Goal: Task Accomplishment & Management: Use online tool/utility

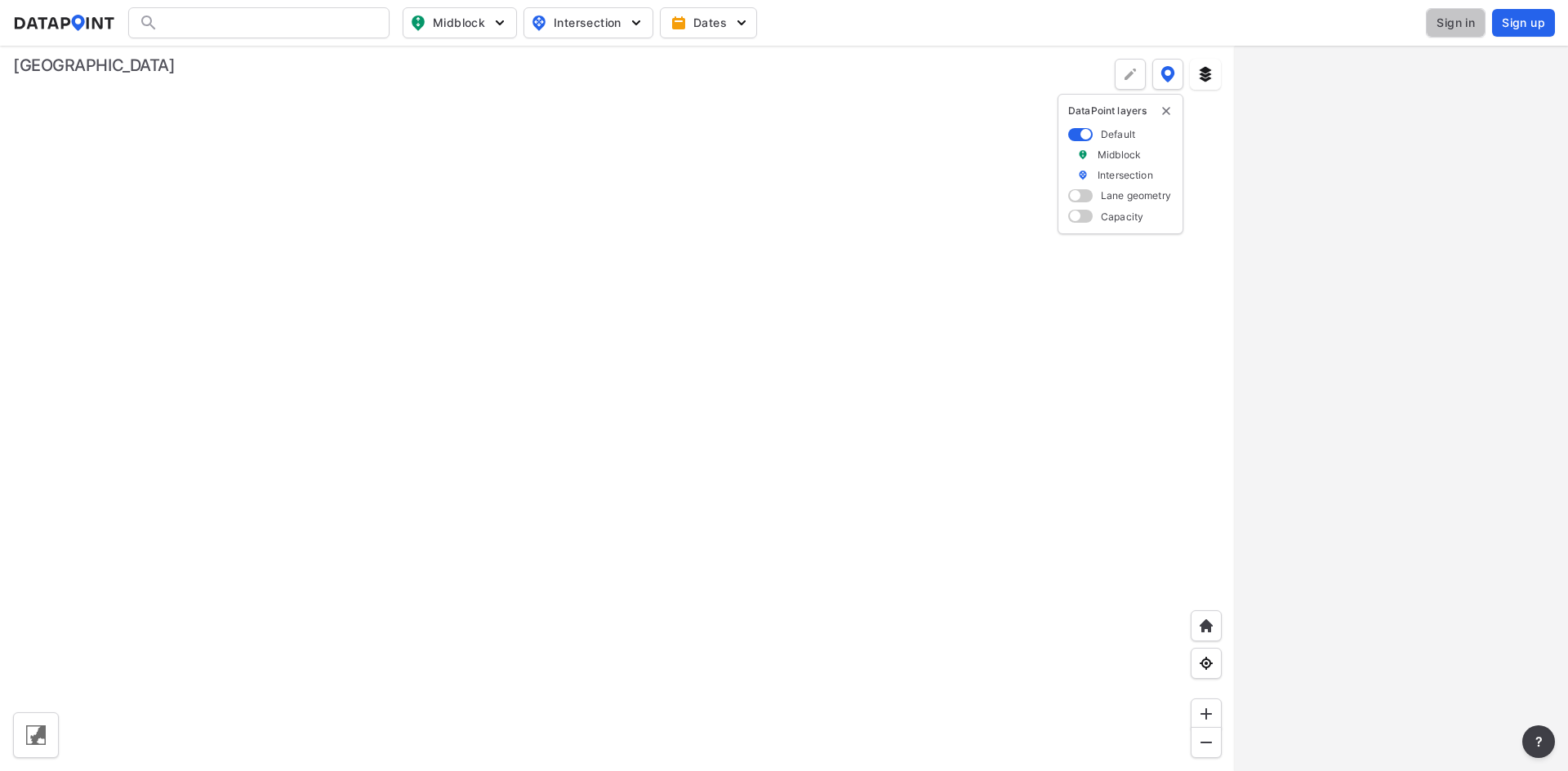
click at [1451, 22] on span "Sign in" at bounding box center [1455, 23] width 39 height 16
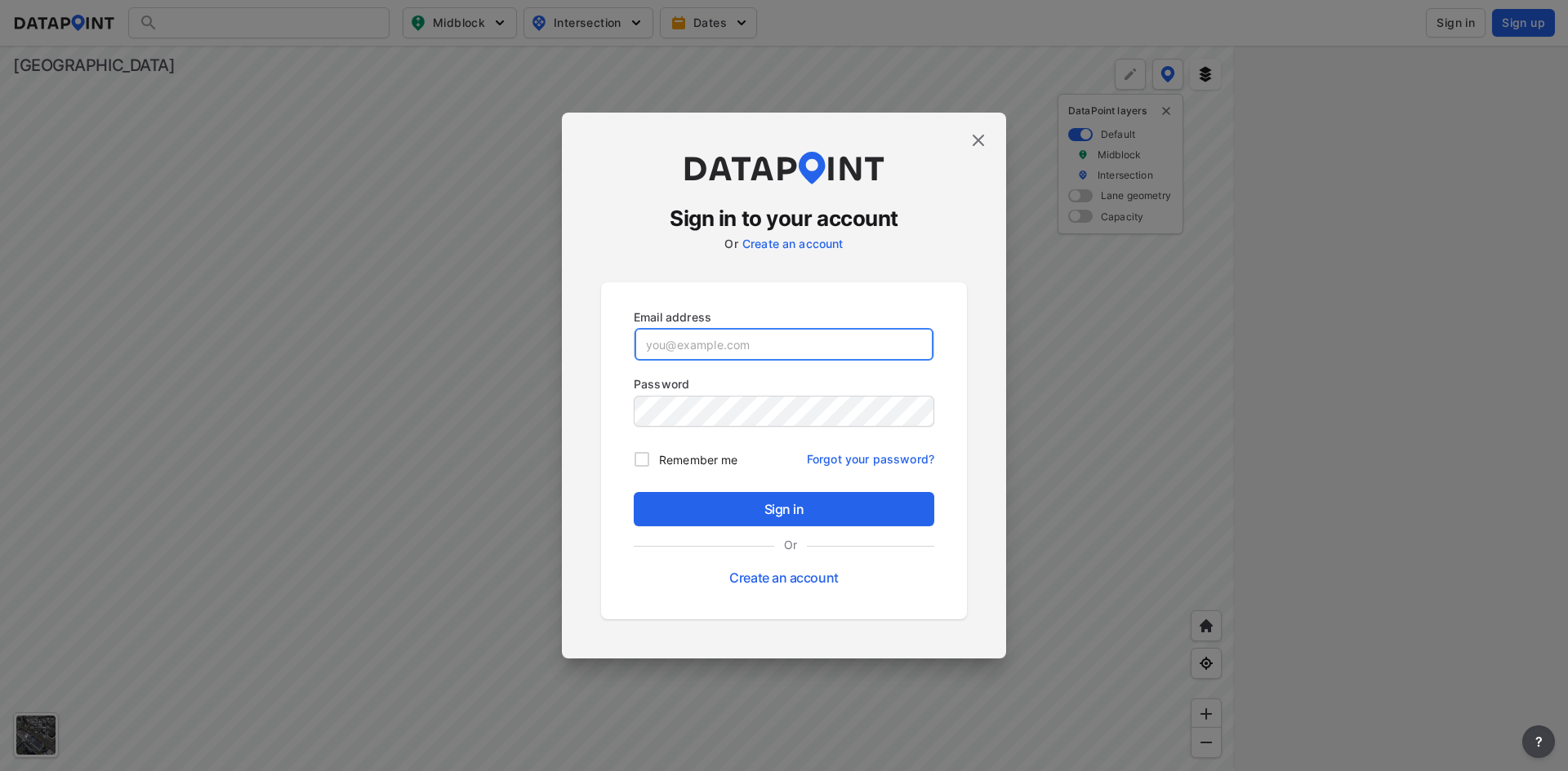
type input "[EMAIL_ADDRESS][DOMAIN_NAME]"
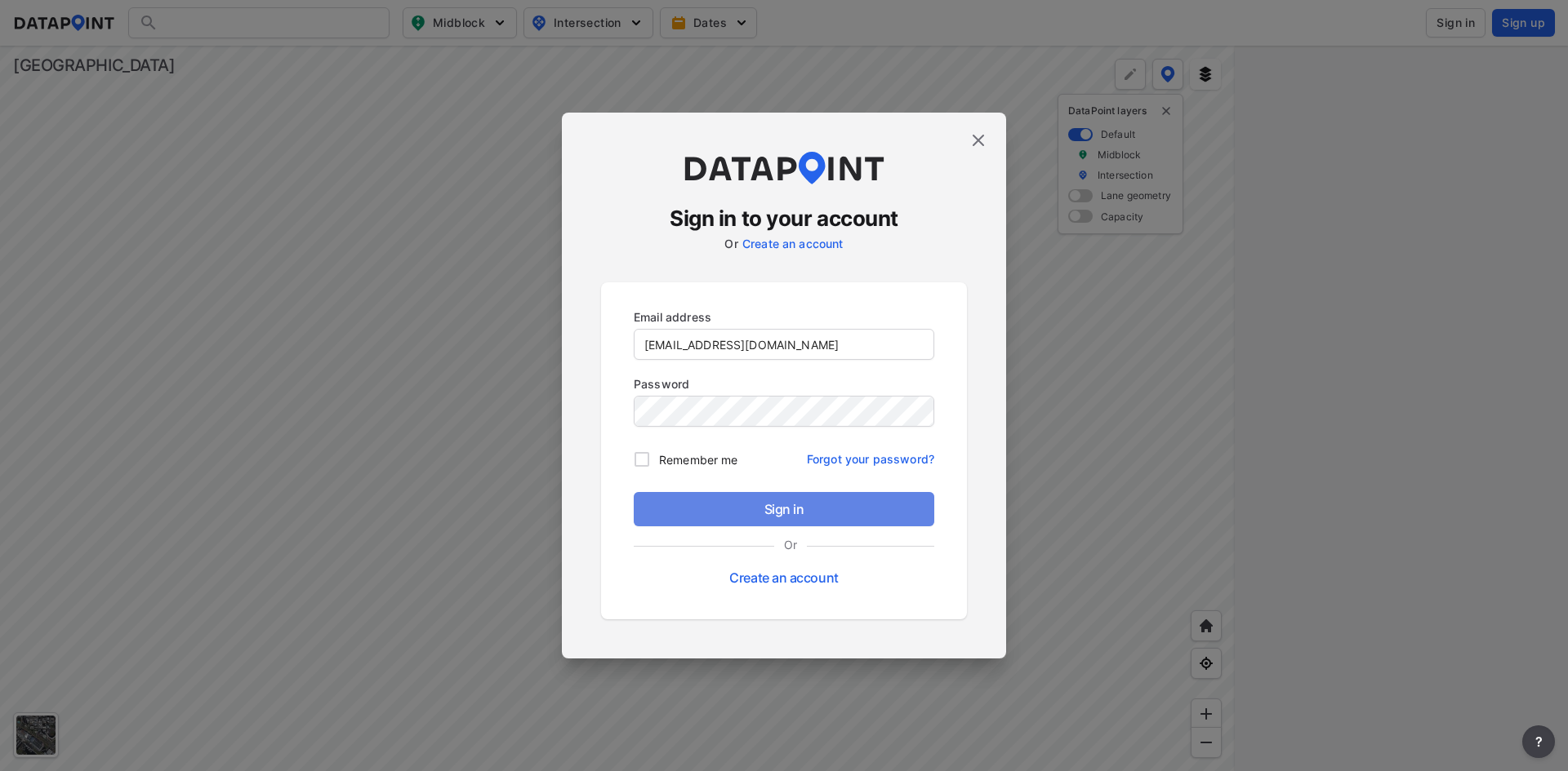
click at [753, 521] on button "Sign in" at bounding box center [783, 509] width 301 height 35
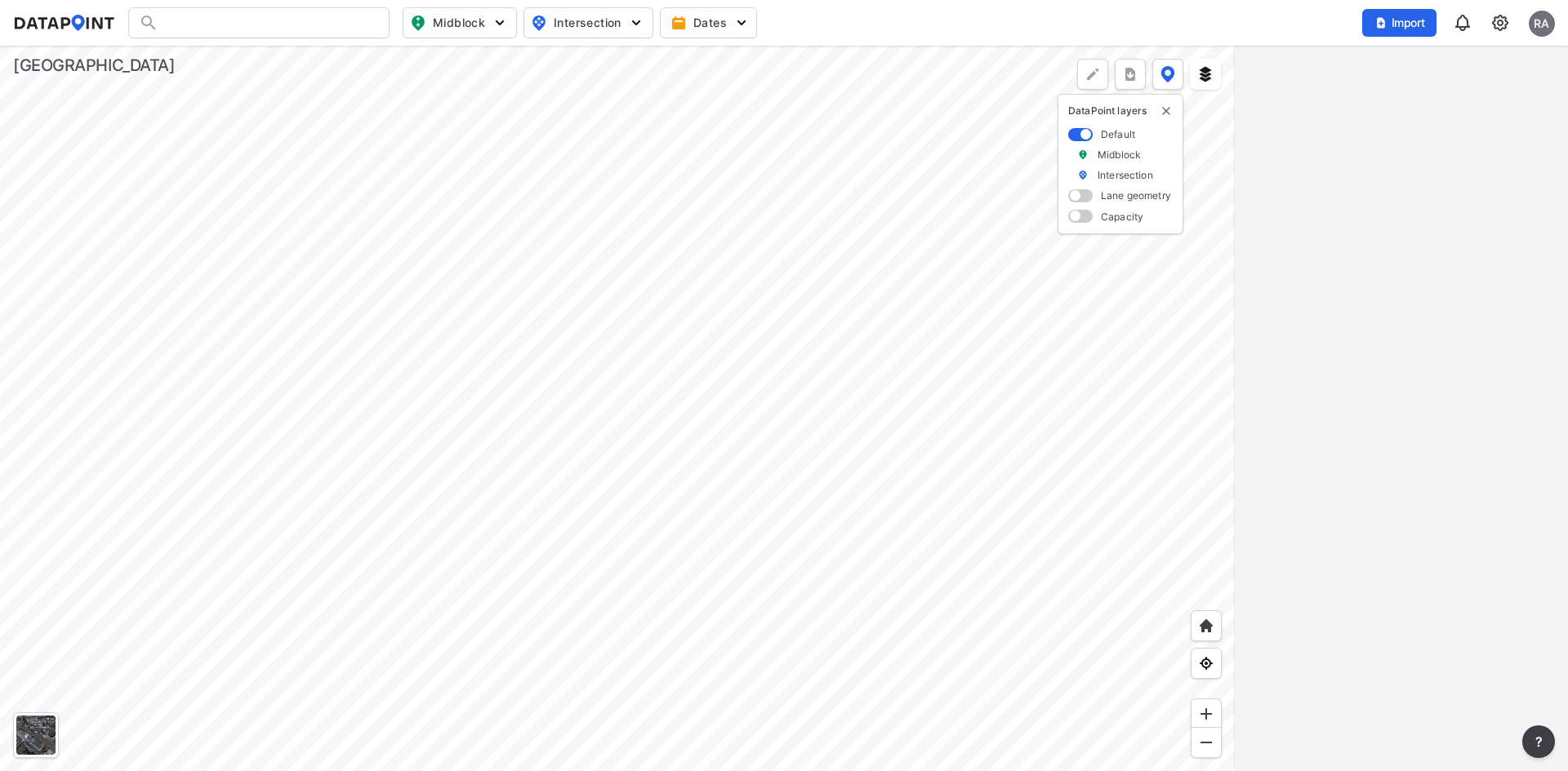
click at [1499, 24] on img at bounding box center [1500, 23] width 20 height 20
click at [1413, 18] on span "Import" at bounding box center [1398, 23] width 55 height 16
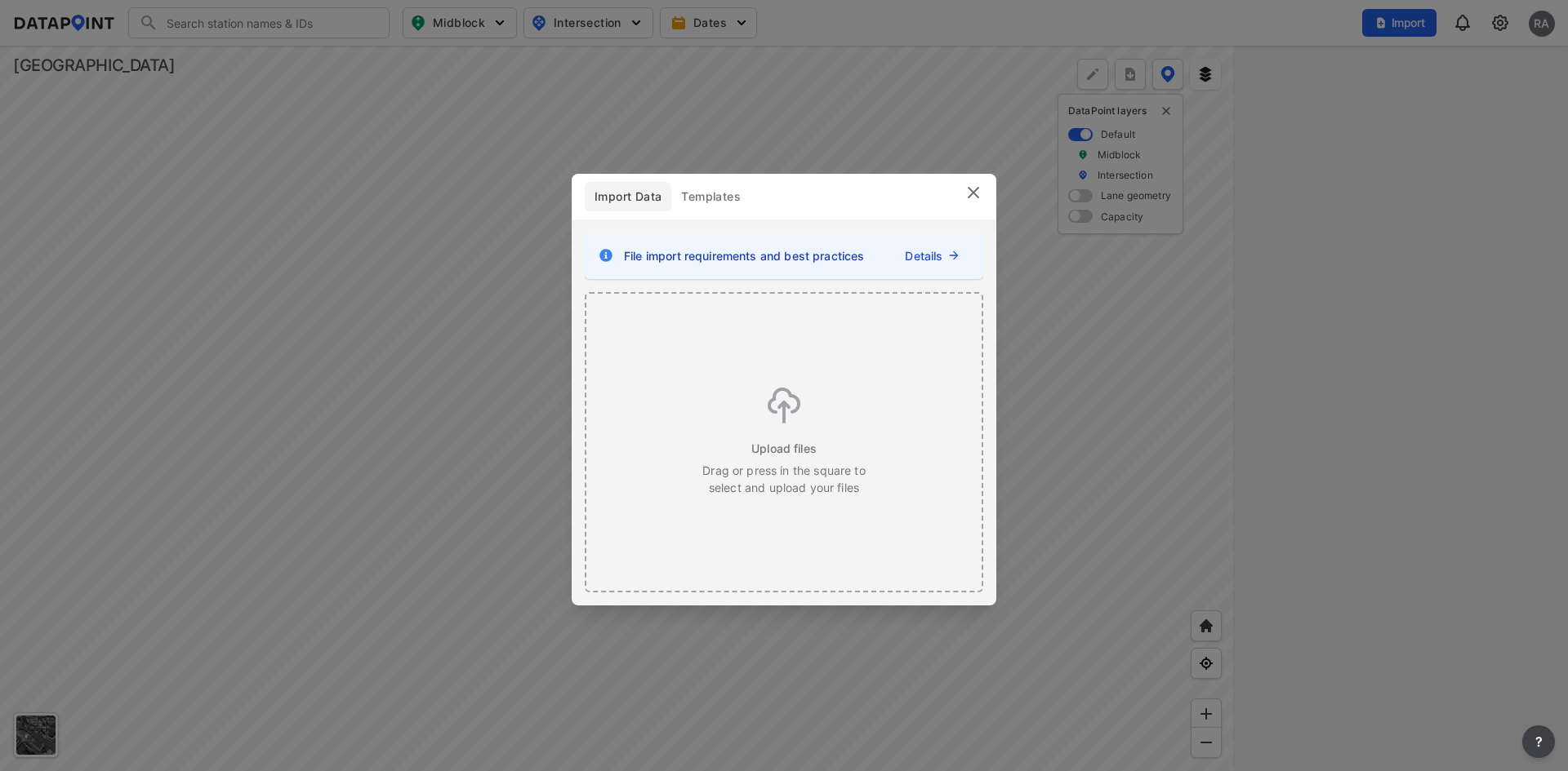
click at [926, 255] on link "Details" at bounding box center [924, 255] width 38 height 17
click at [776, 422] on img at bounding box center [783, 406] width 33 height 36
click at [714, 192] on span "Templates" at bounding box center [711, 196] width 60 height 16
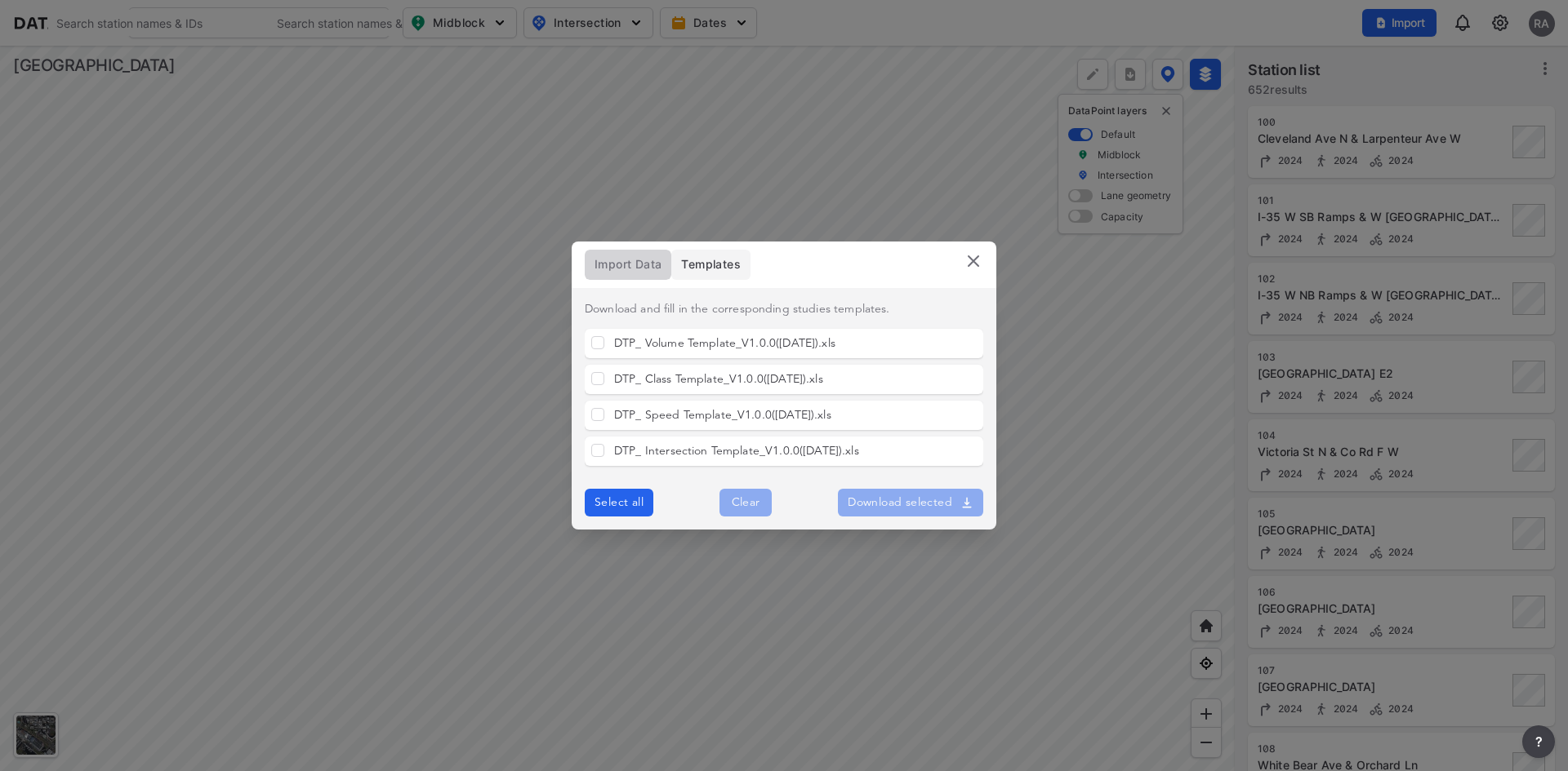
click at [623, 266] on span "Import Data" at bounding box center [627, 264] width 66 height 16
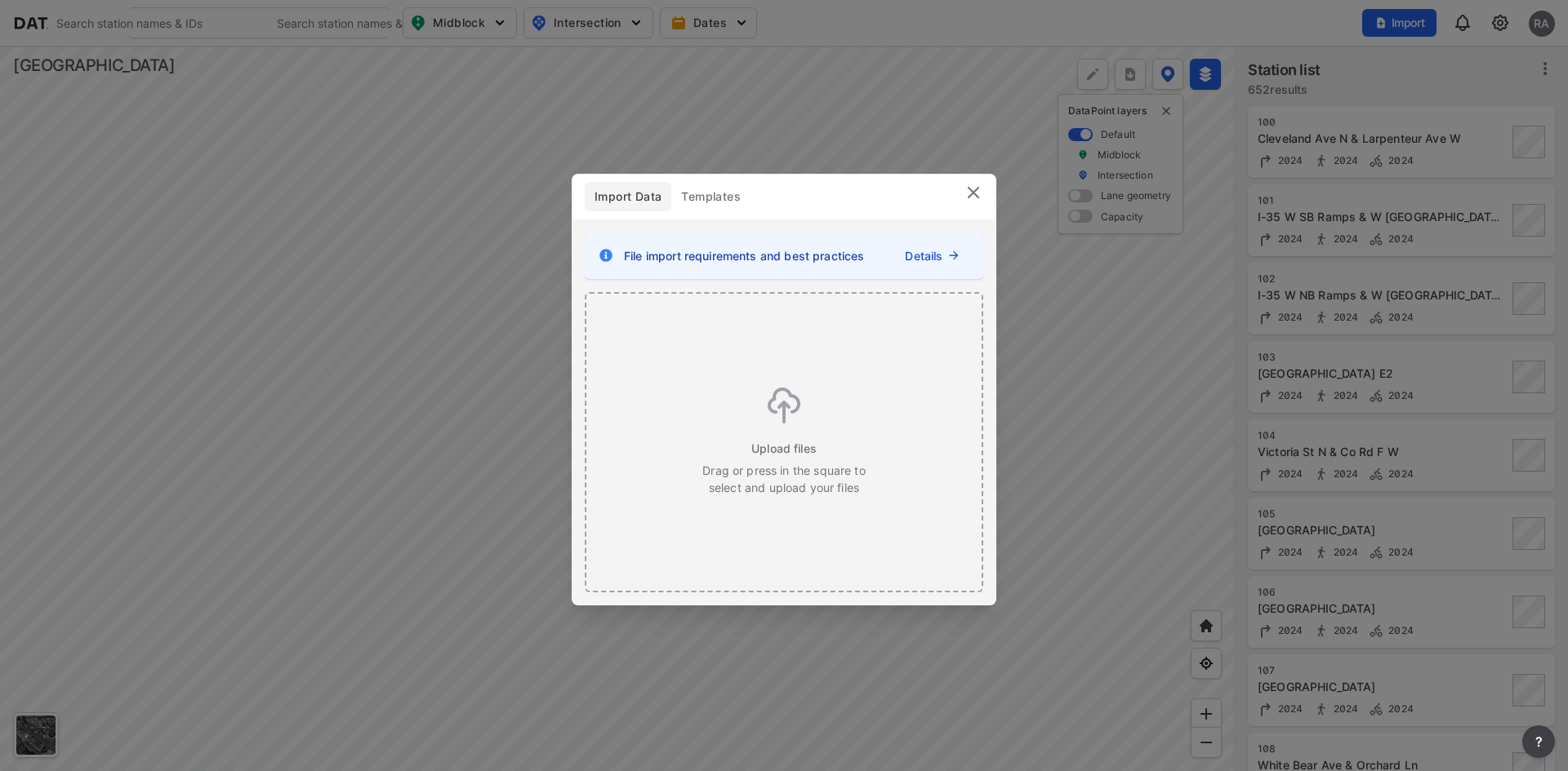
click at [716, 252] on span "File import requirements and best practices" at bounding box center [744, 255] width 240 height 17
click at [607, 255] on icon at bounding box center [605, 255] width 13 height 13
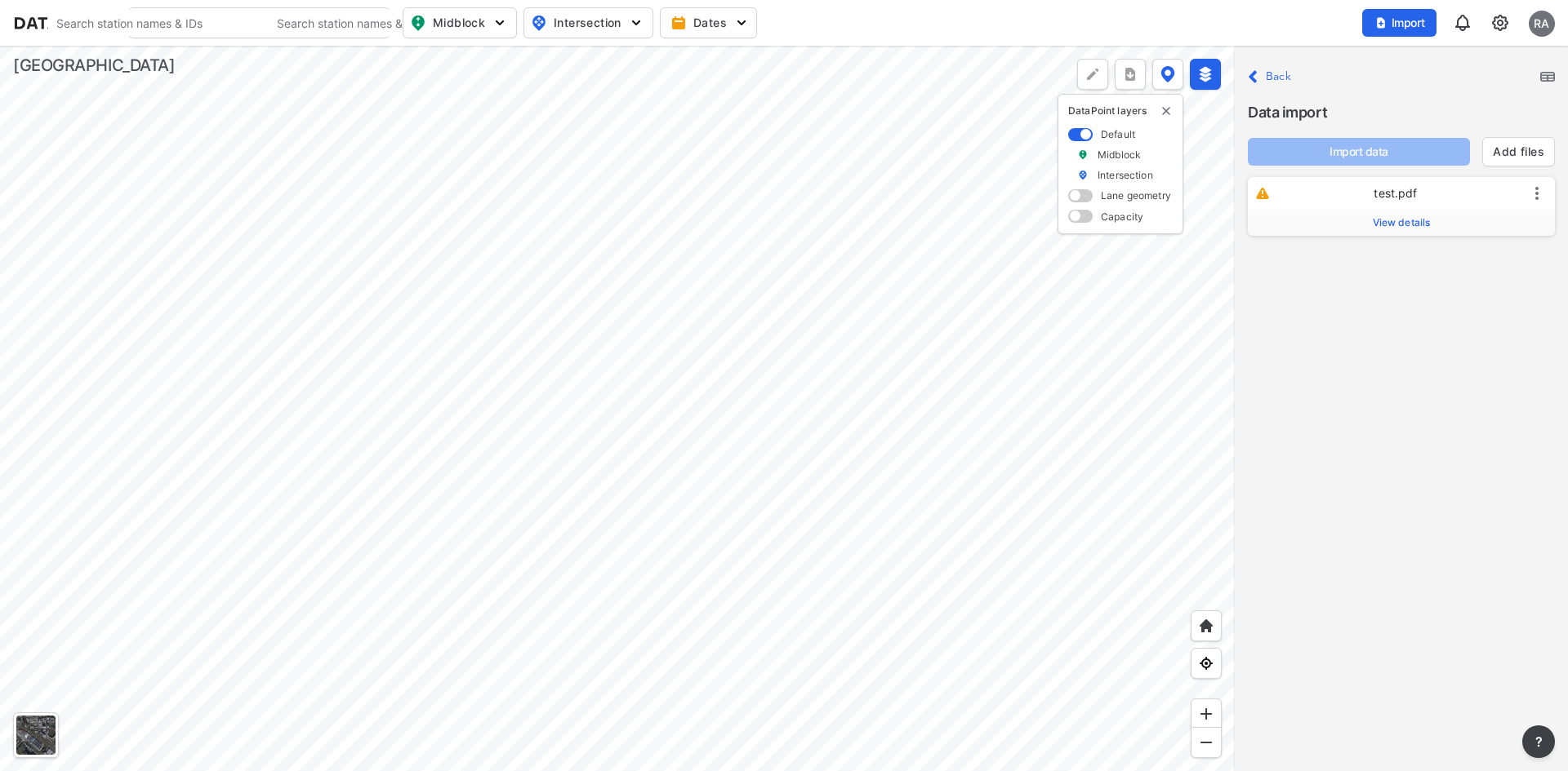
click at [1400, 220] on span "View details" at bounding box center [1401, 222] width 58 height 13
click at [1399, 255] on input "text" at bounding box center [1447, 265] width 169 height 26
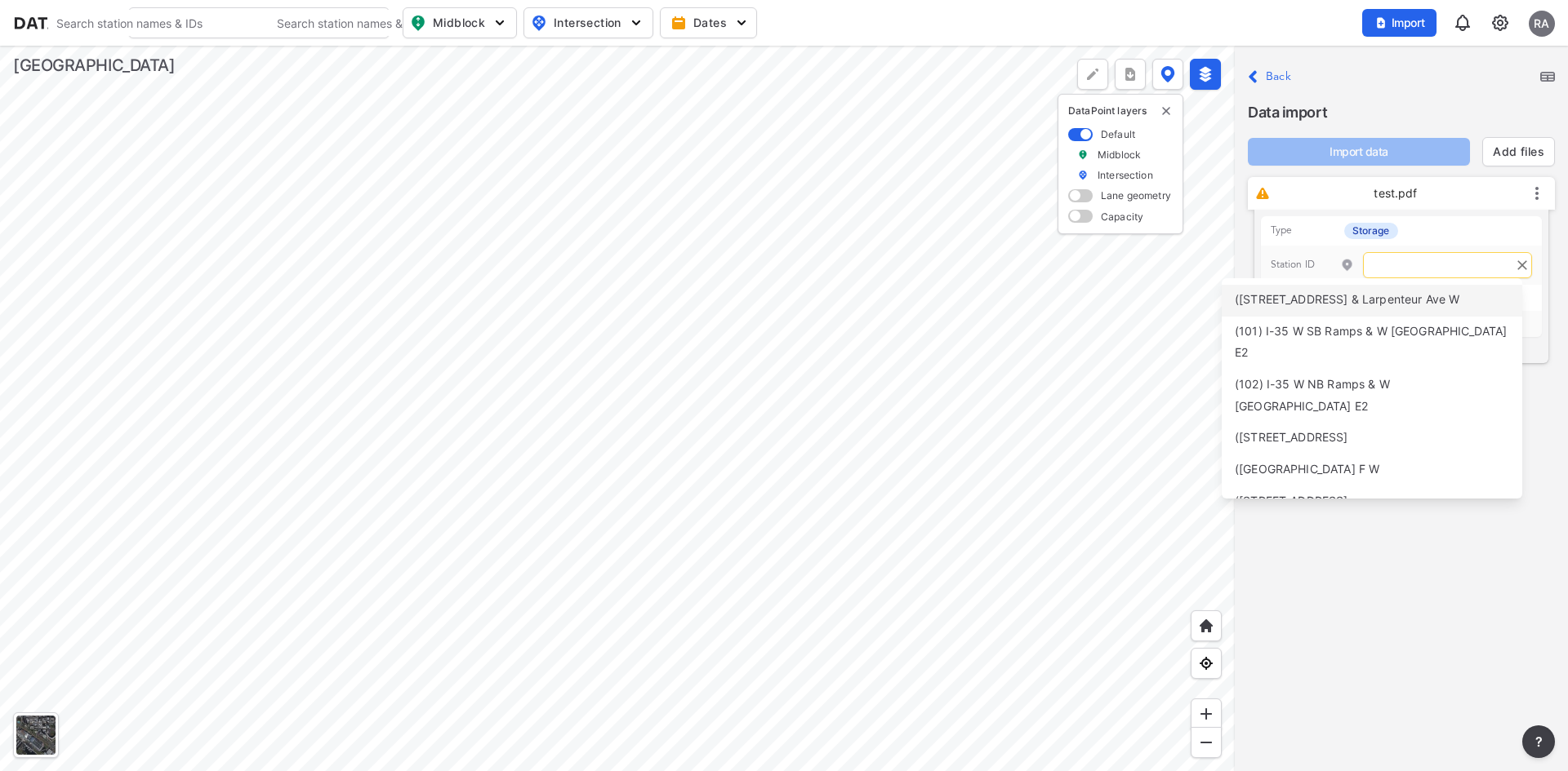
click at [1301, 288] on li "([STREET_ADDRESS] & Larpenteur Ave W" at bounding box center [1372, 301] width 301 height 32
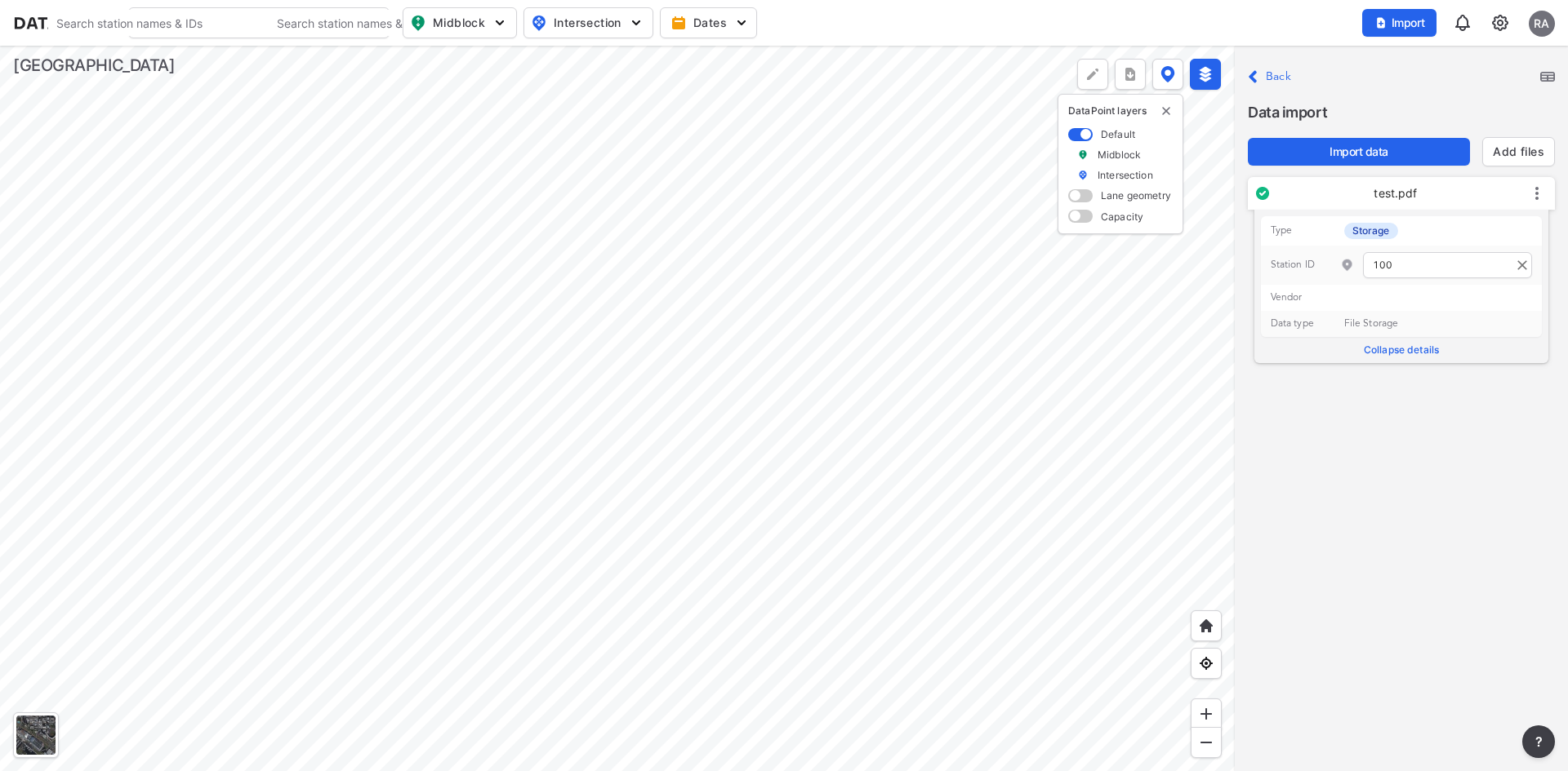
type input "100"
click at [1389, 154] on span "Import data" at bounding box center [1358, 152] width 196 height 16
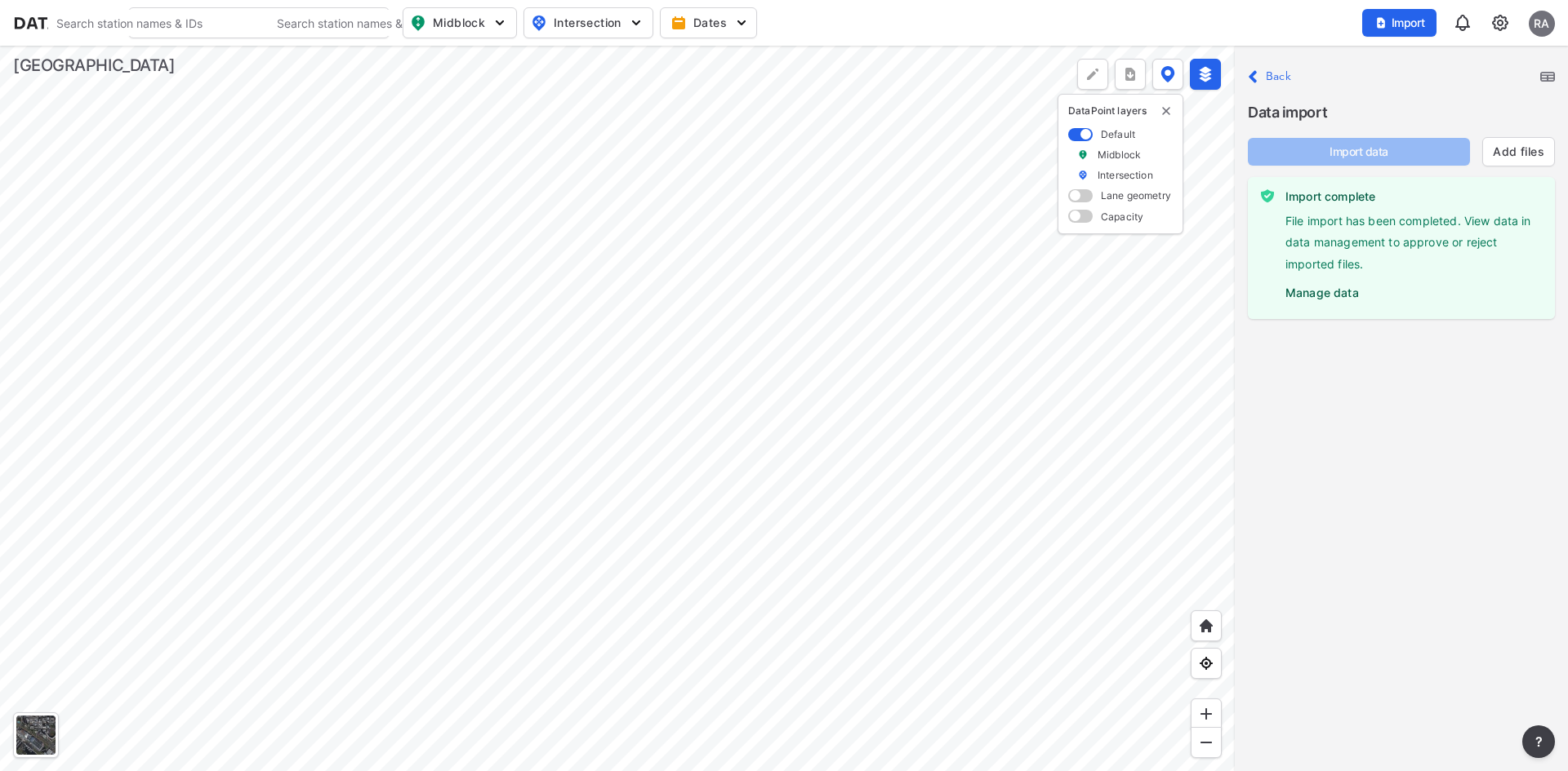
click at [1323, 293] on label "Manage data" at bounding box center [1413, 289] width 256 height 25
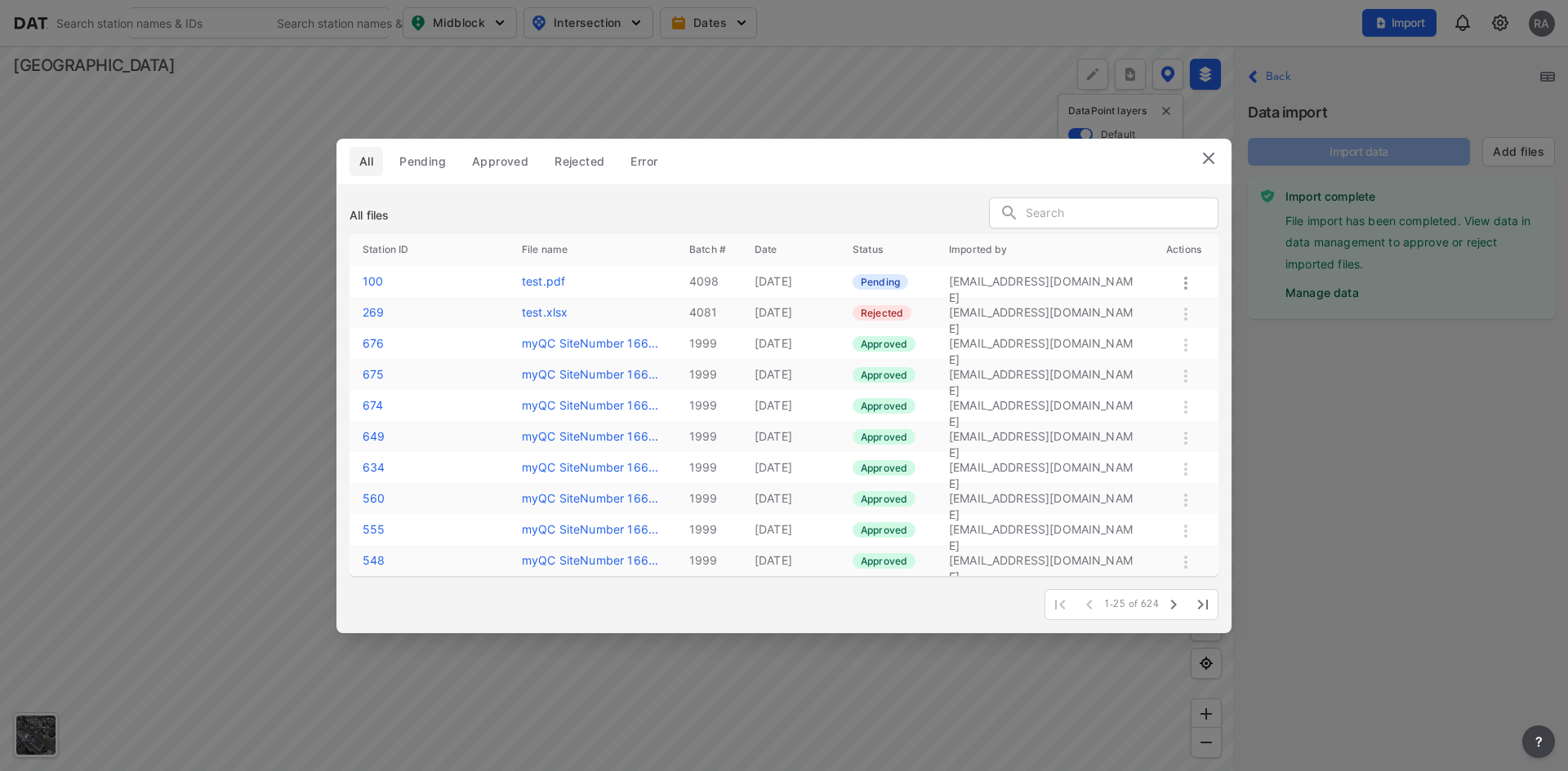
click at [1190, 285] on icon at bounding box center [1186, 284] width 20 height 20
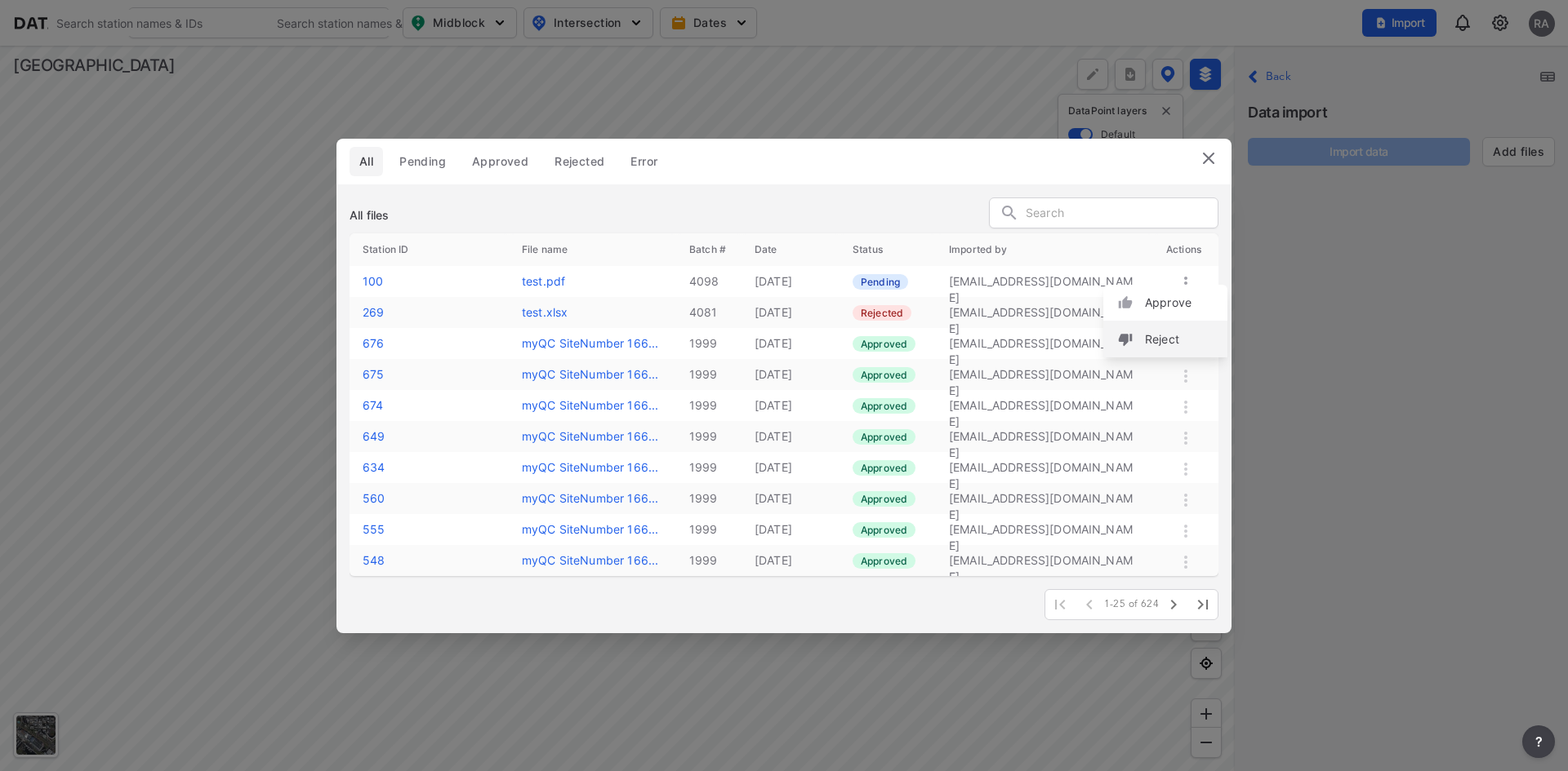
click at [1160, 337] on label "Reject" at bounding box center [1161, 339] width 35 height 16
click at [531, 284] on label "test.pdf" at bounding box center [544, 281] width 44 height 14
click at [1213, 154] on img at bounding box center [1209, 159] width 20 height 20
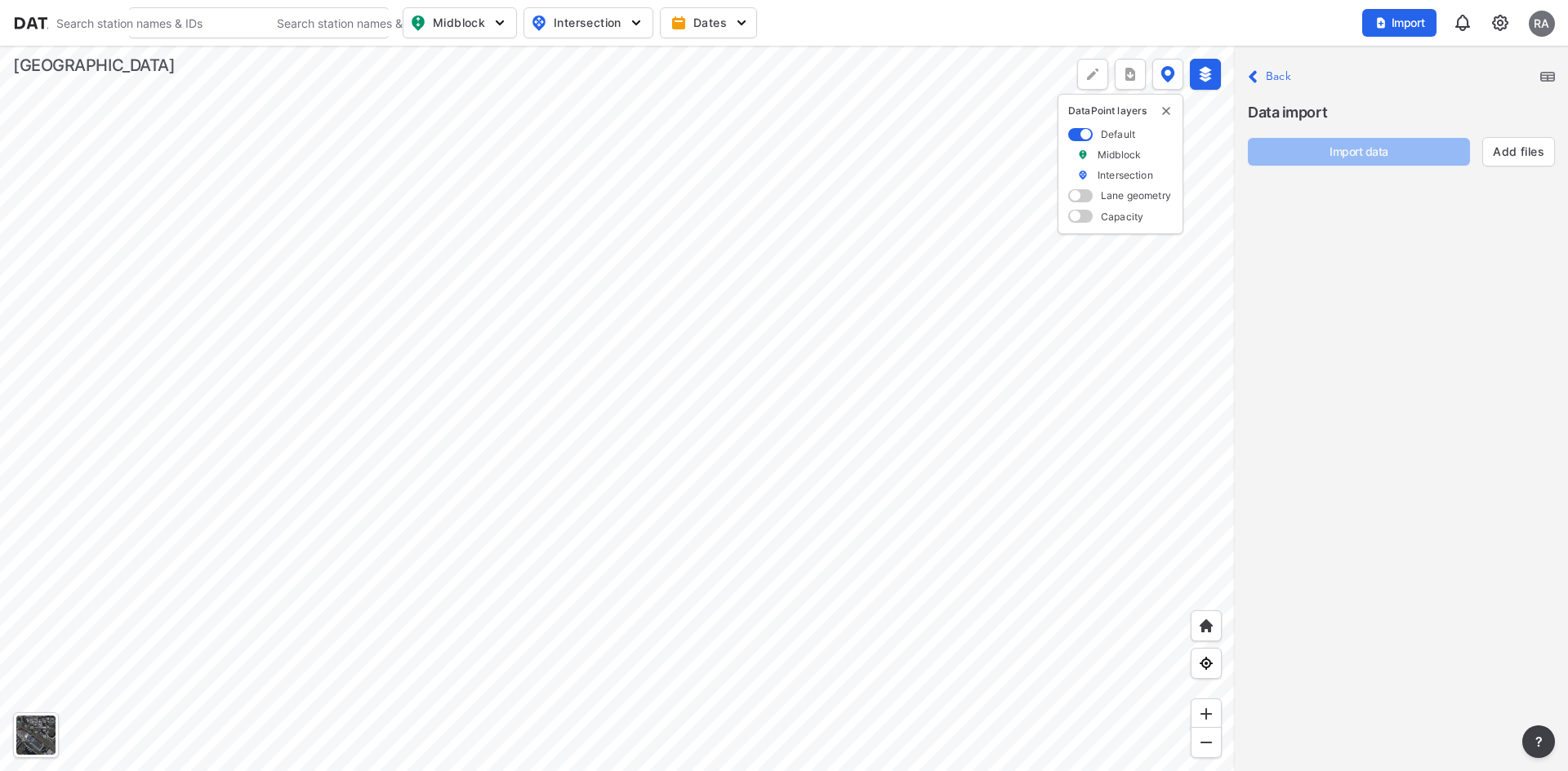
click at [1251, 82] on icon "Close" at bounding box center [1252, 76] width 10 height 20
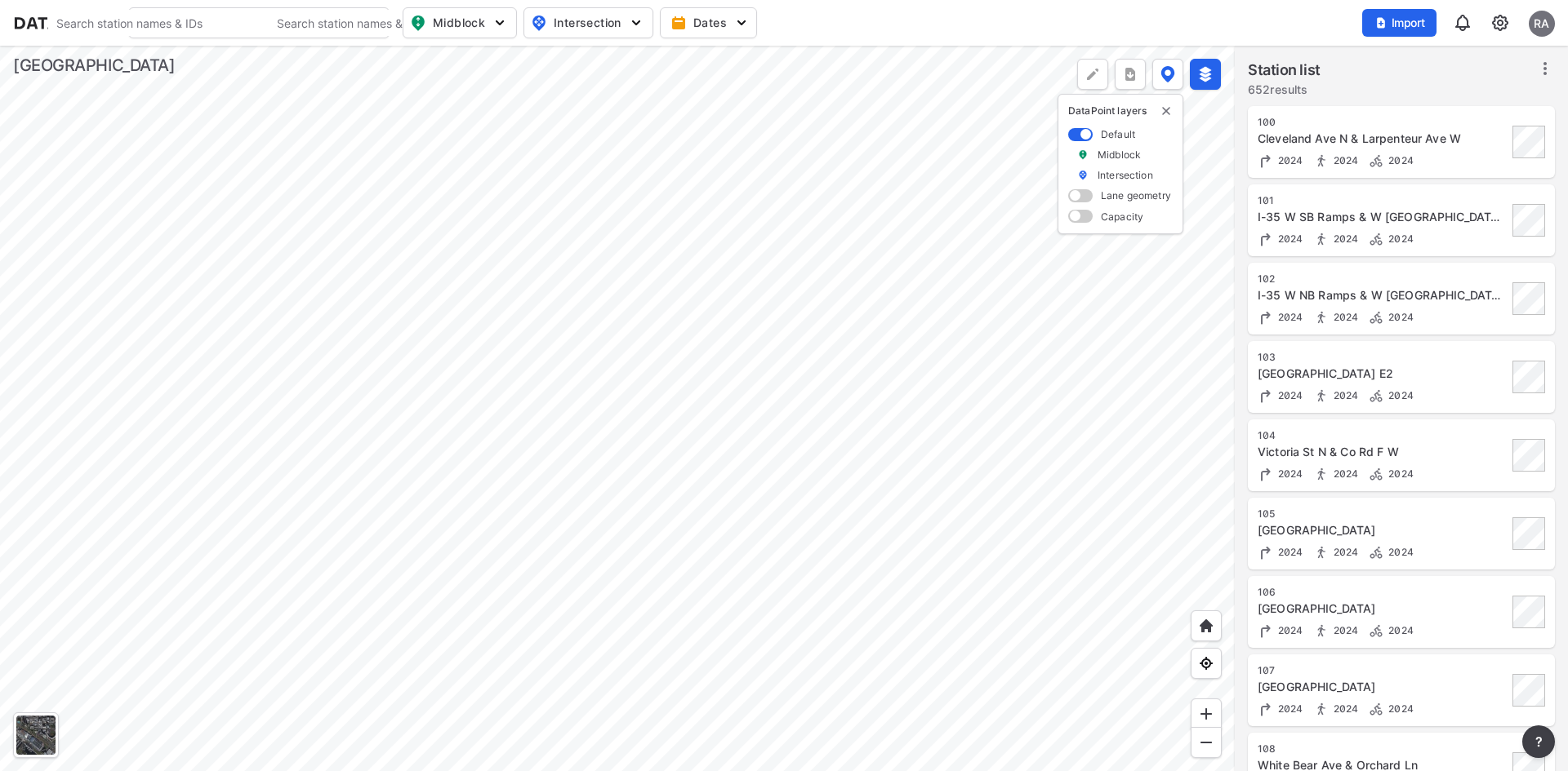
click at [1503, 22] on img at bounding box center [1500, 23] width 20 height 20
click at [1414, 22] on span "Import" at bounding box center [1398, 23] width 55 height 16
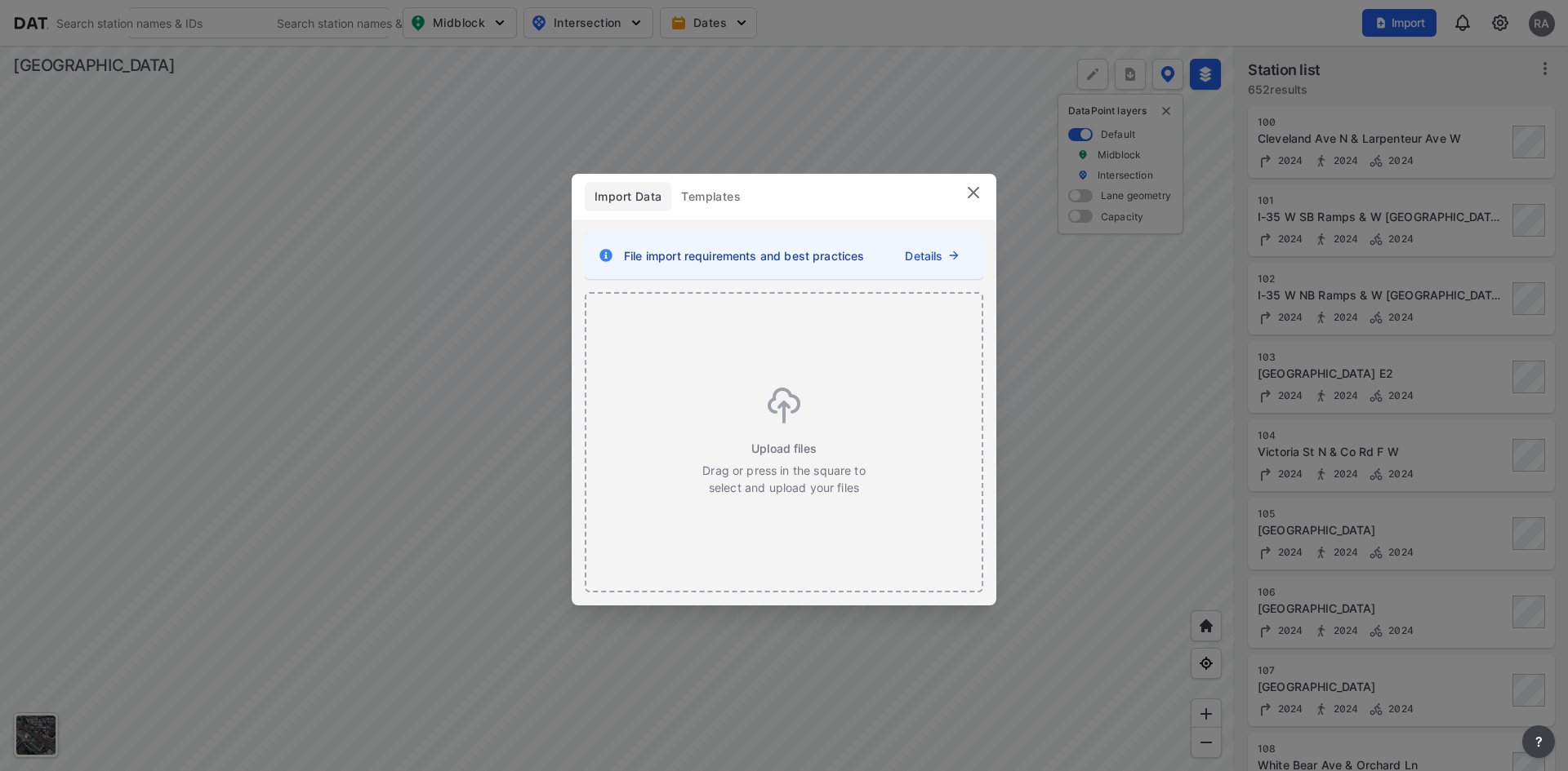
click at [601, 252] on icon at bounding box center [605, 255] width 13 height 13
drag, startPoint x: 601, startPoint y: 252, endPoint x: 702, endPoint y: 214, distance: 107.9
click at [702, 214] on header "Import Data Templates" at bounding box center [784, 196] width 425 height 46
click at [975, 193] on img at bounding box center [974, 193] width 20 height 20
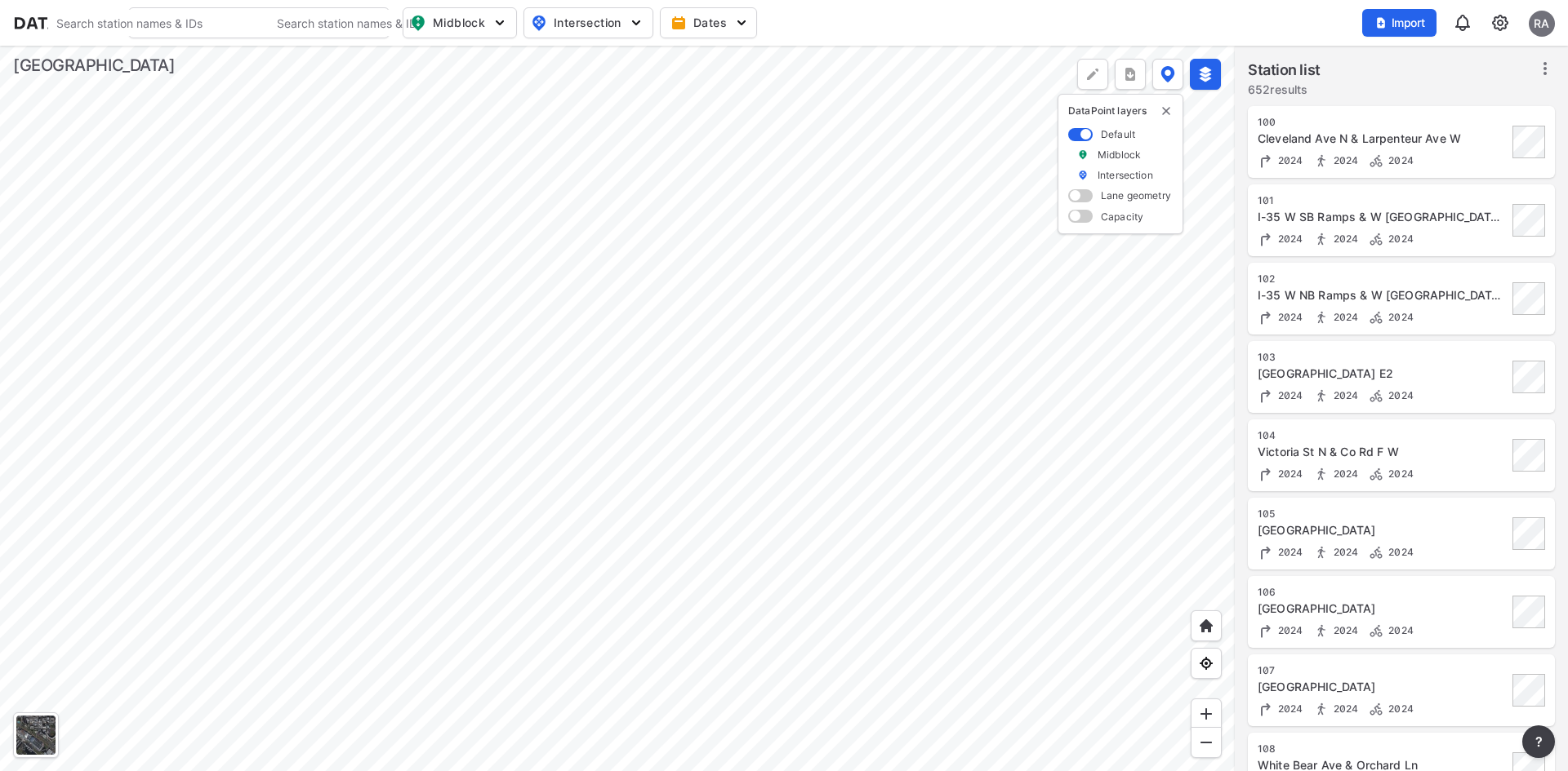
click at [496, 16] on img "button" at bounding box center [499, 23] width 16 height 16
click at [421, 120] on span "Vehicle speed" at bounding box center [449, 119] width 76 height 17
click at [375, 120] on input "Vehicle speed" at bounding box center [366, 120] width 16 height 16
checkbox input "true"
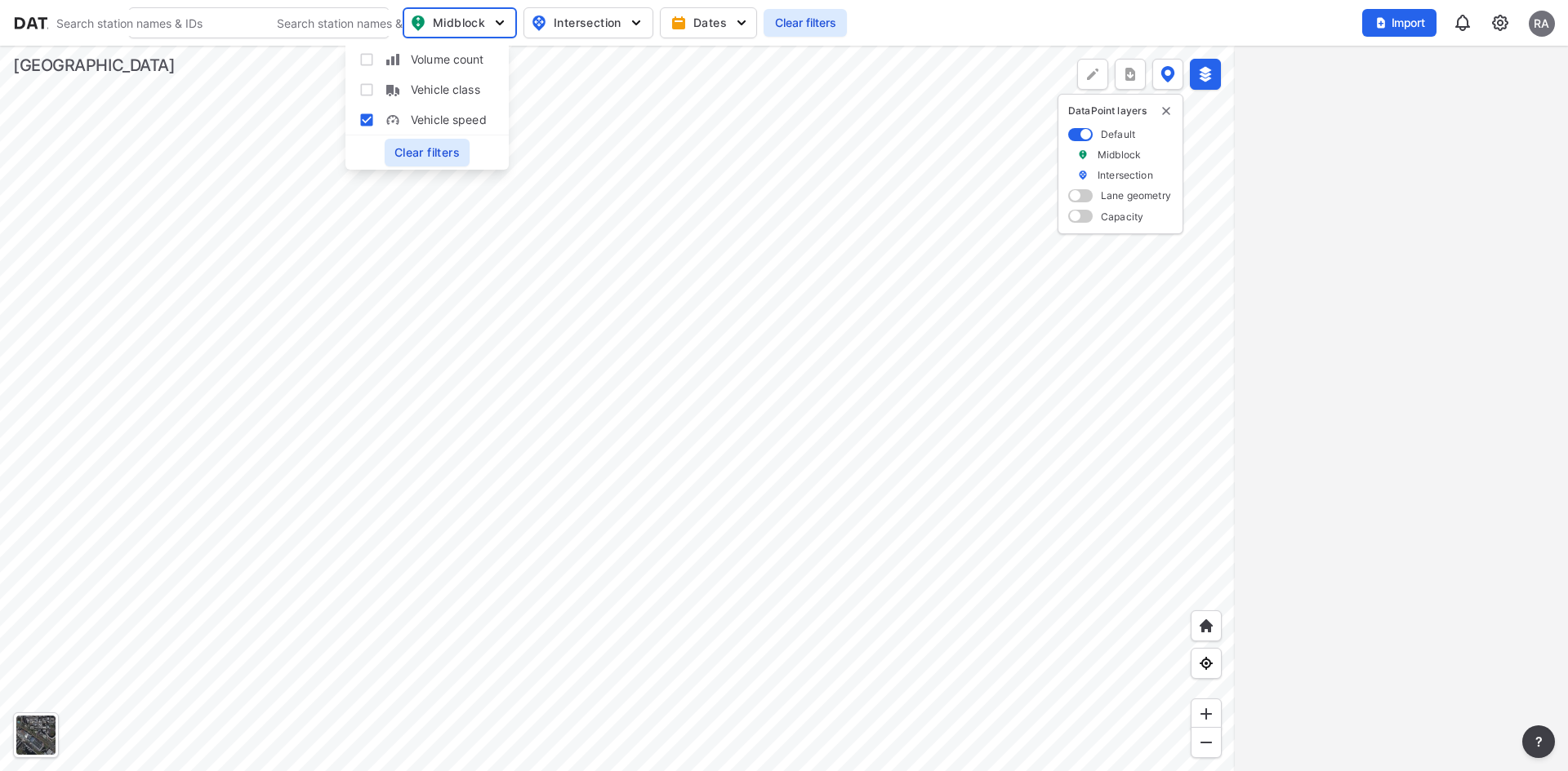
click at [366, 89] on input "Vehicle class" at bounding box center [366, 89] width 16 height 16
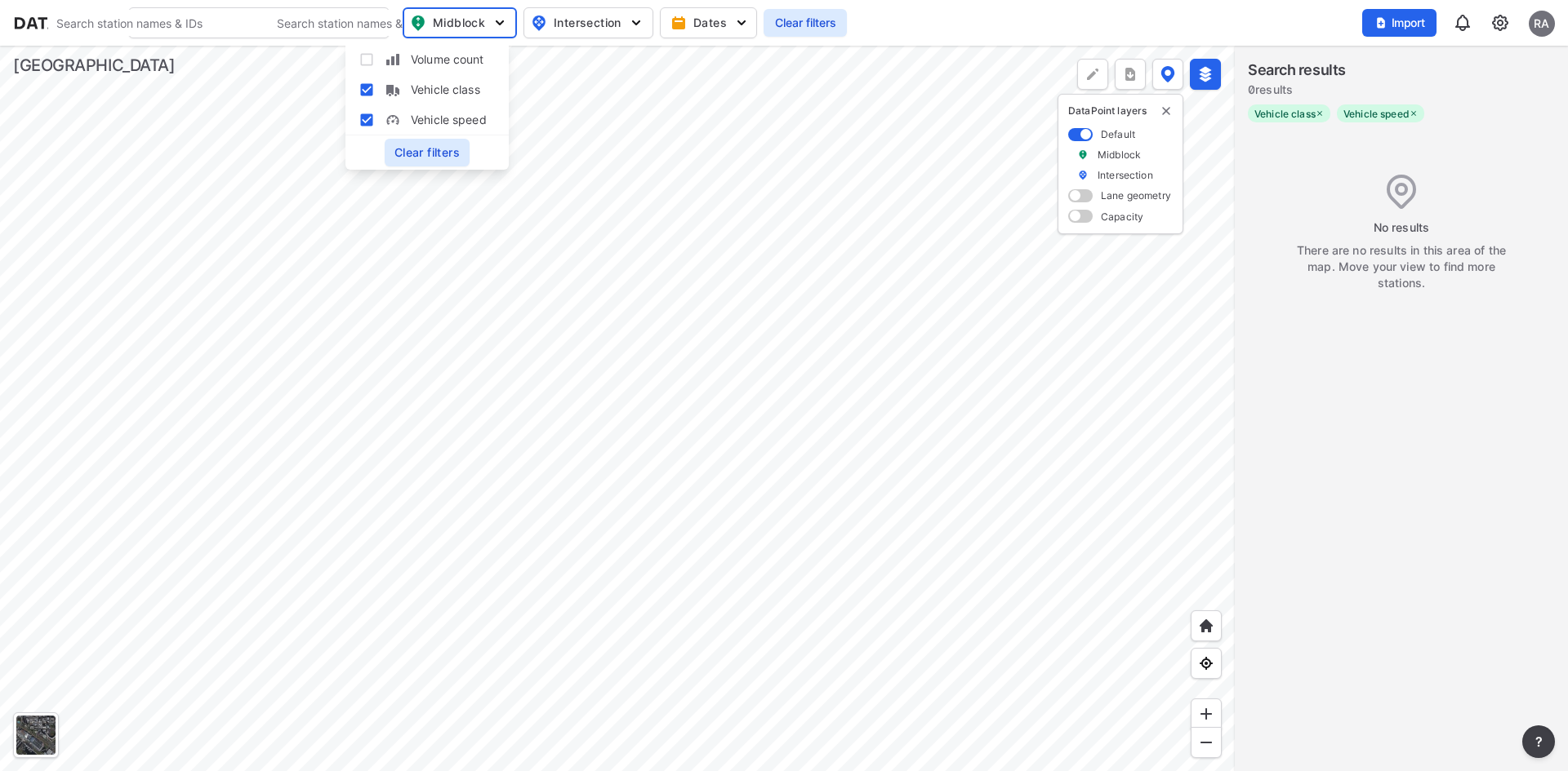
click at [366, 89] on input "Vehicle class" at bounding box center [366, 89] width 16 height 16
checkbox input "false"
click at [366, 122] on input "Vehicle speed" at bounding box center [366, 120] width 16 height 16
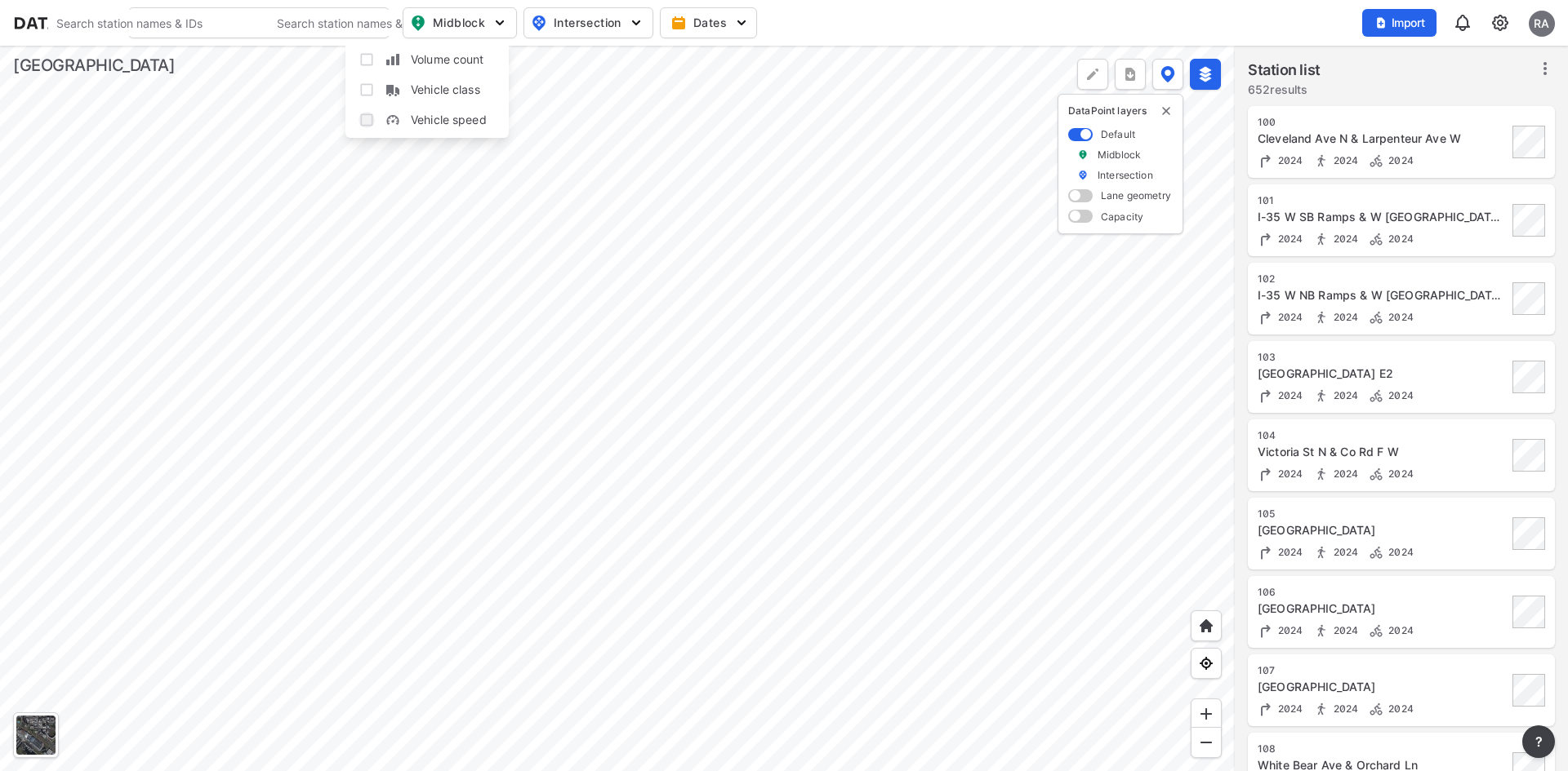
click at [366, 117] on input "Vehicle speed" at bounding box center [366, 120] width 16 height 16
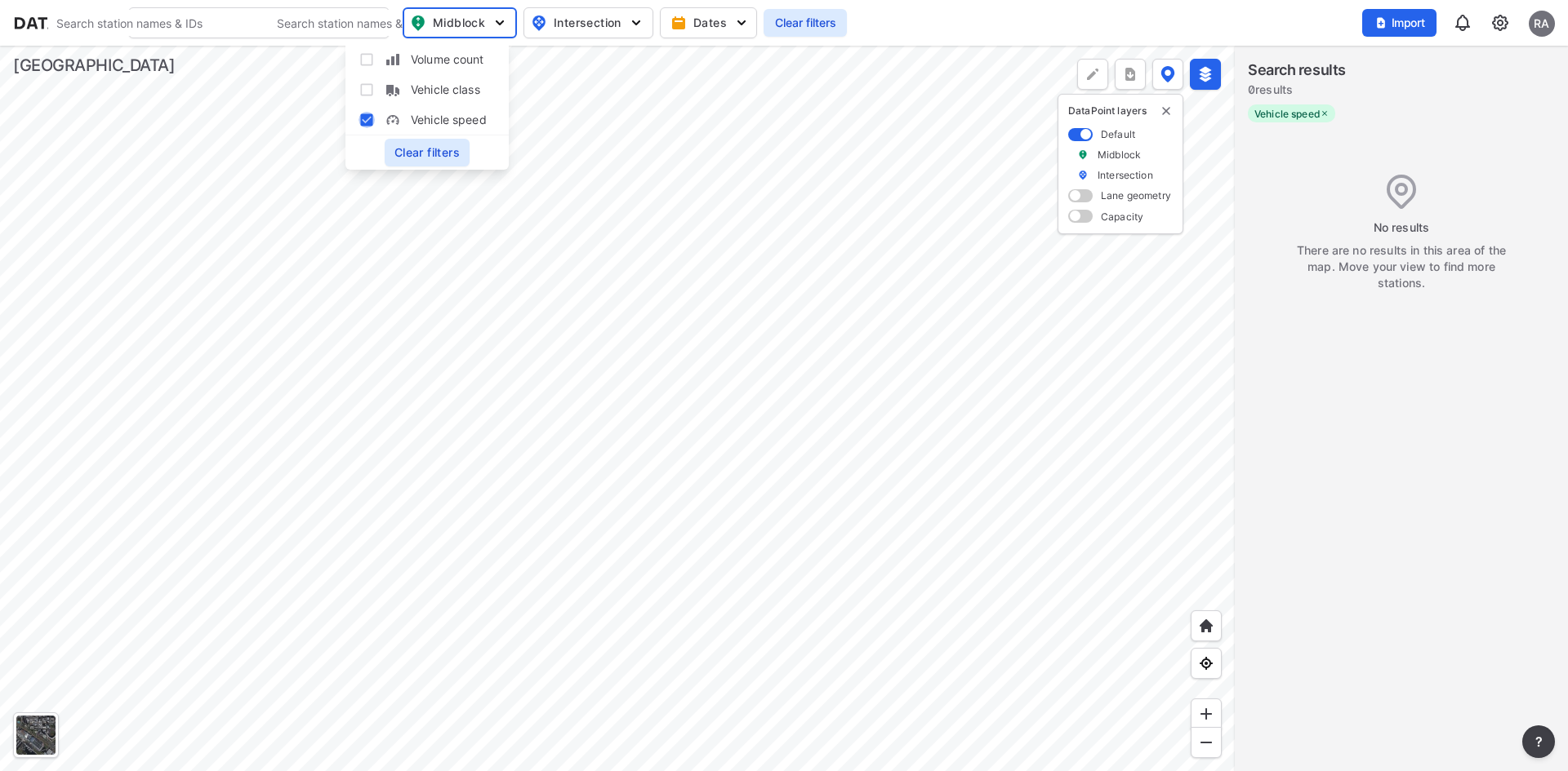
click at [366, 117] on input "Vehicle speed" at bounding box center [366, 120] width 16 height 16
checkbox input "false"
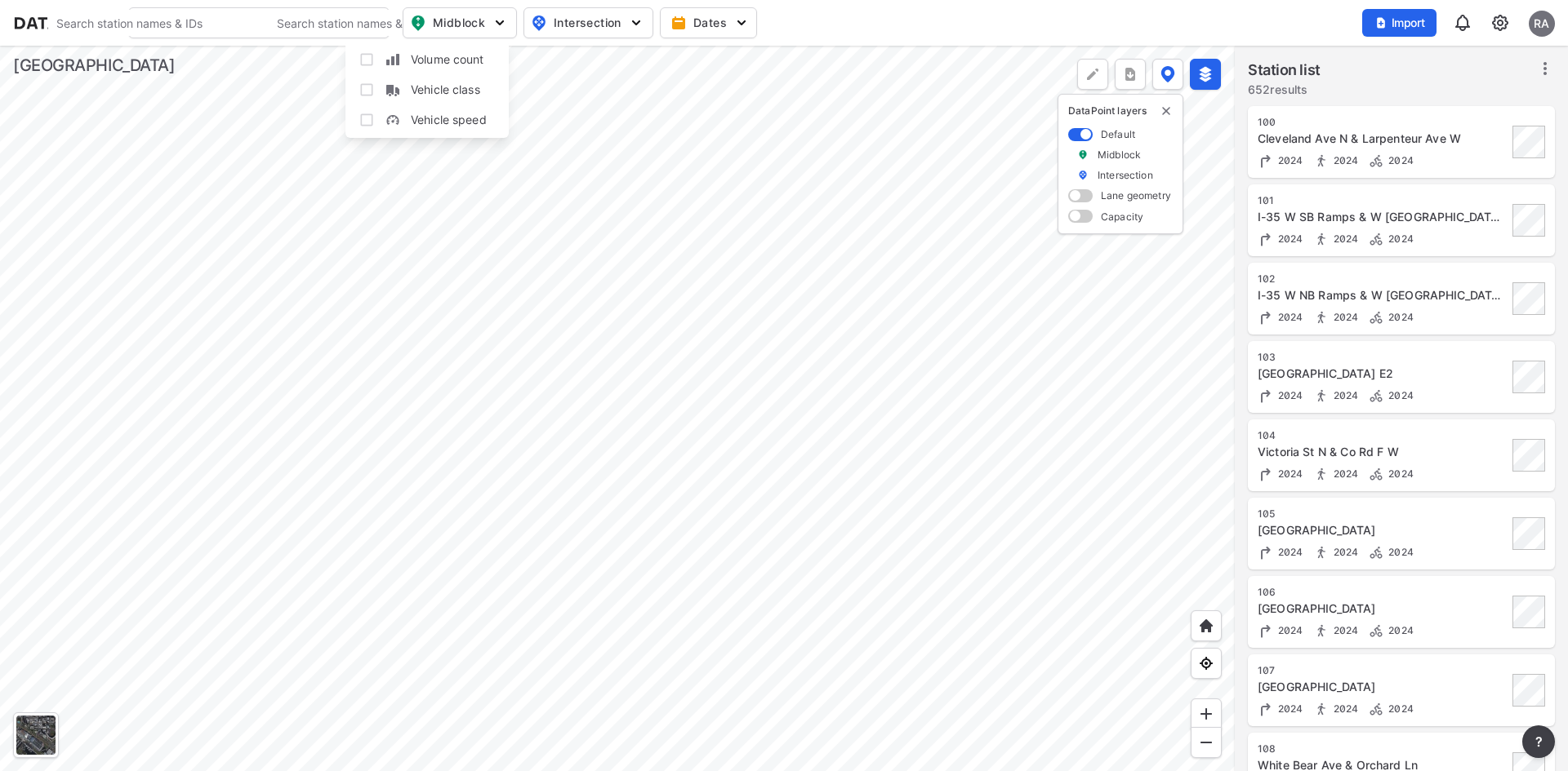
click at [720, 12] on button "Dates" at bounding box center [709, 22] width 97 height 31
click at [970, 240] on div at bounding box center [617, 408] width 1235 height 725
click at [1379, 26] on img "button" at bounding box center [1380, 22] width 13 height 13
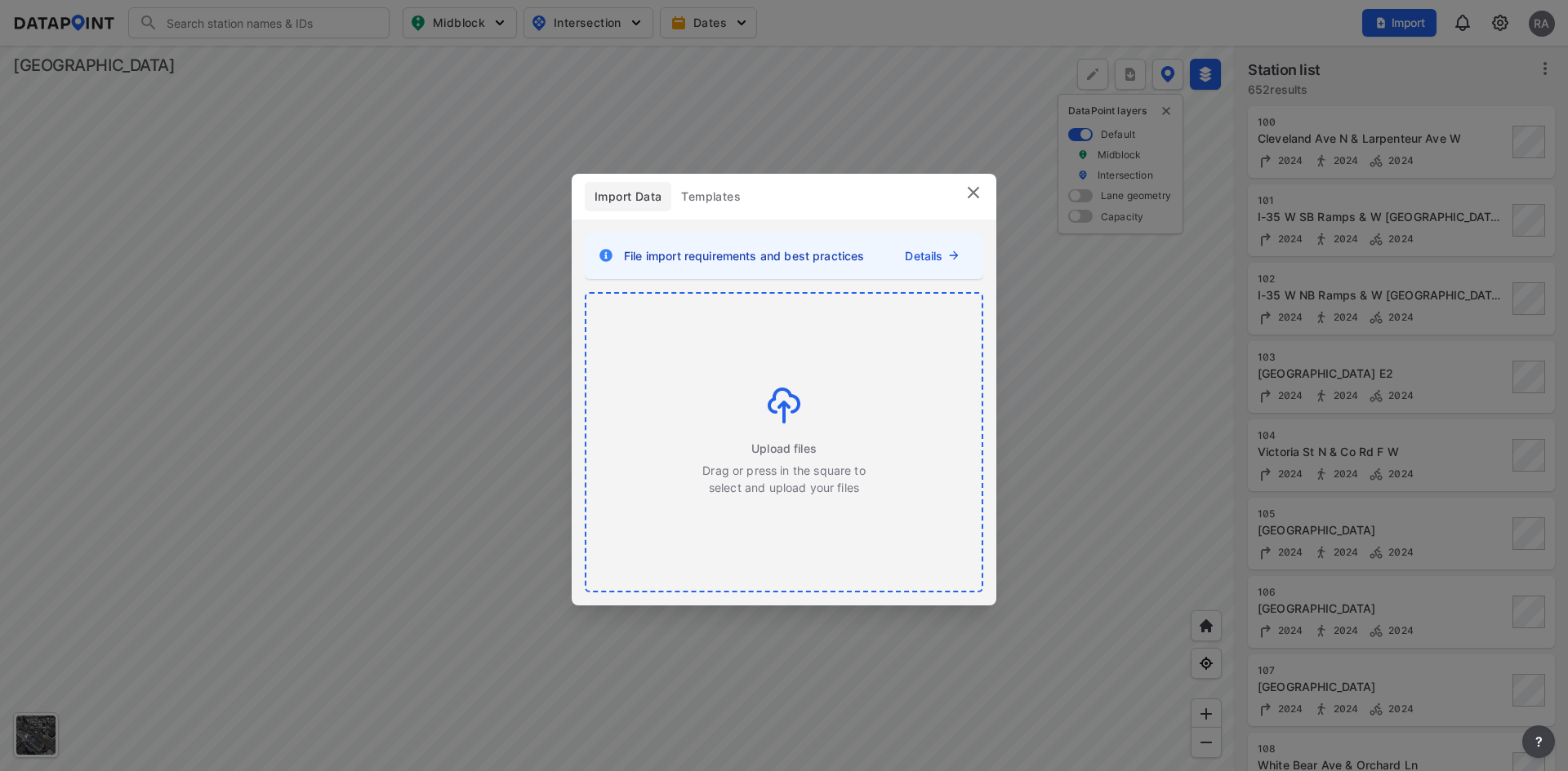
click at [721, 407] on div "Upload files Drag or press in the square to select and upload your files" at bounding box center [784, 442] width 165 height 108
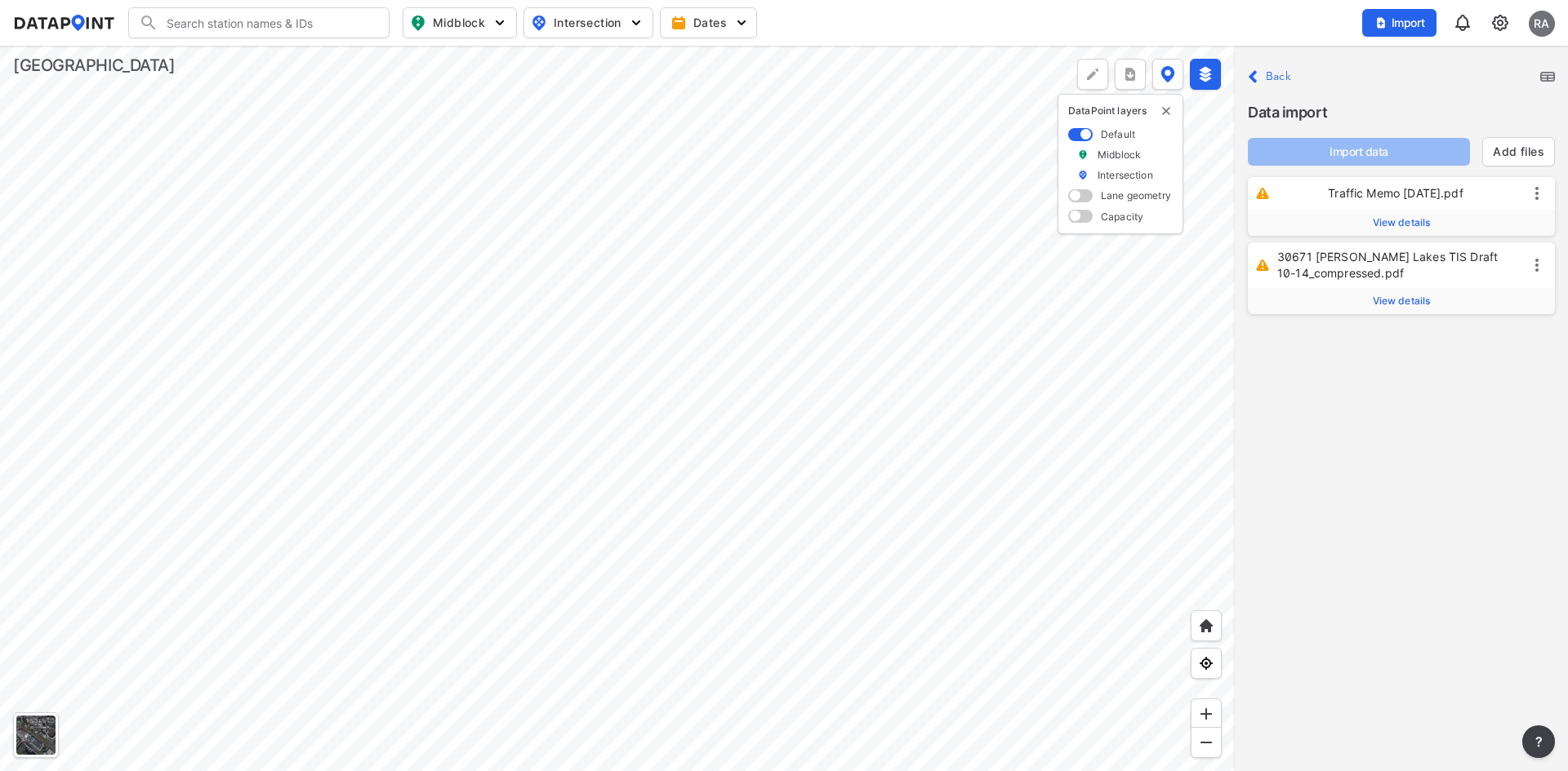
click at [1374, 218] on span "View details" at bounding box center [1401, 222] width 58 height 13
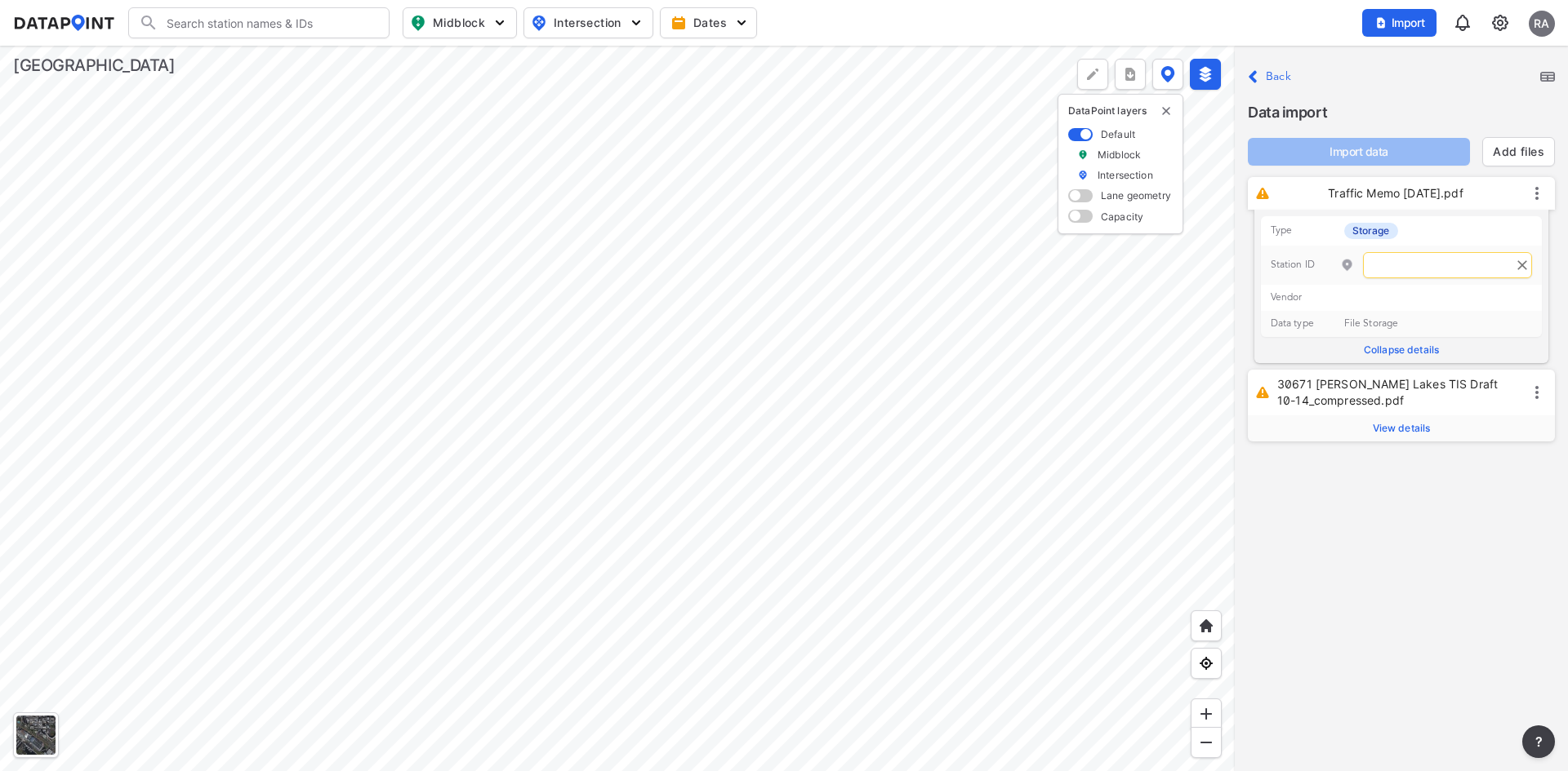
click at [1397, 263] on input "text" at bounding box center [1447, 265] width 169 height 26
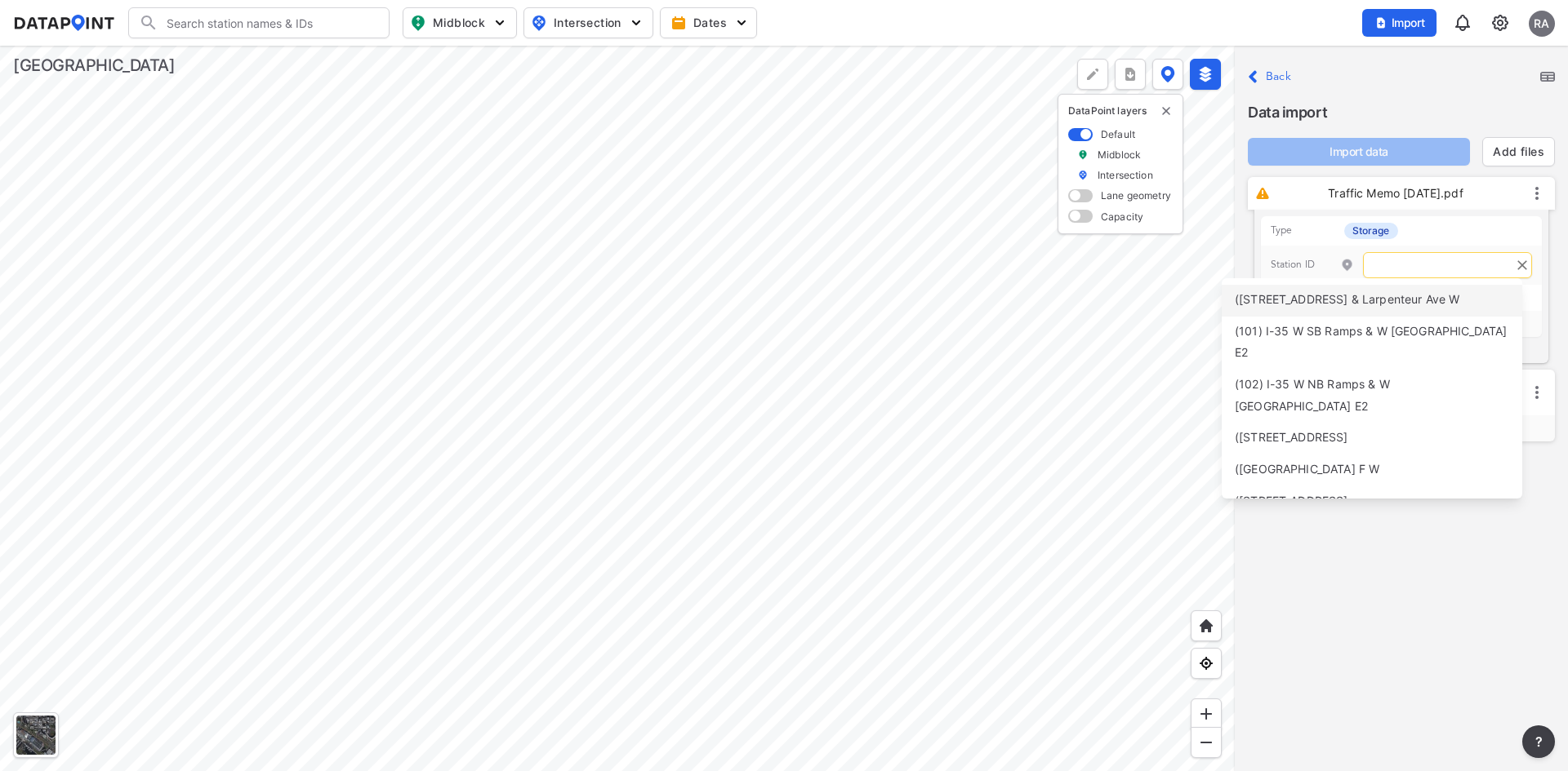
click at [1397, 292] on div "([STREET_ADDRESS] & Larpenteur Ave W" at bounding box center [1347, 301] width 224 height 22
type input "100"
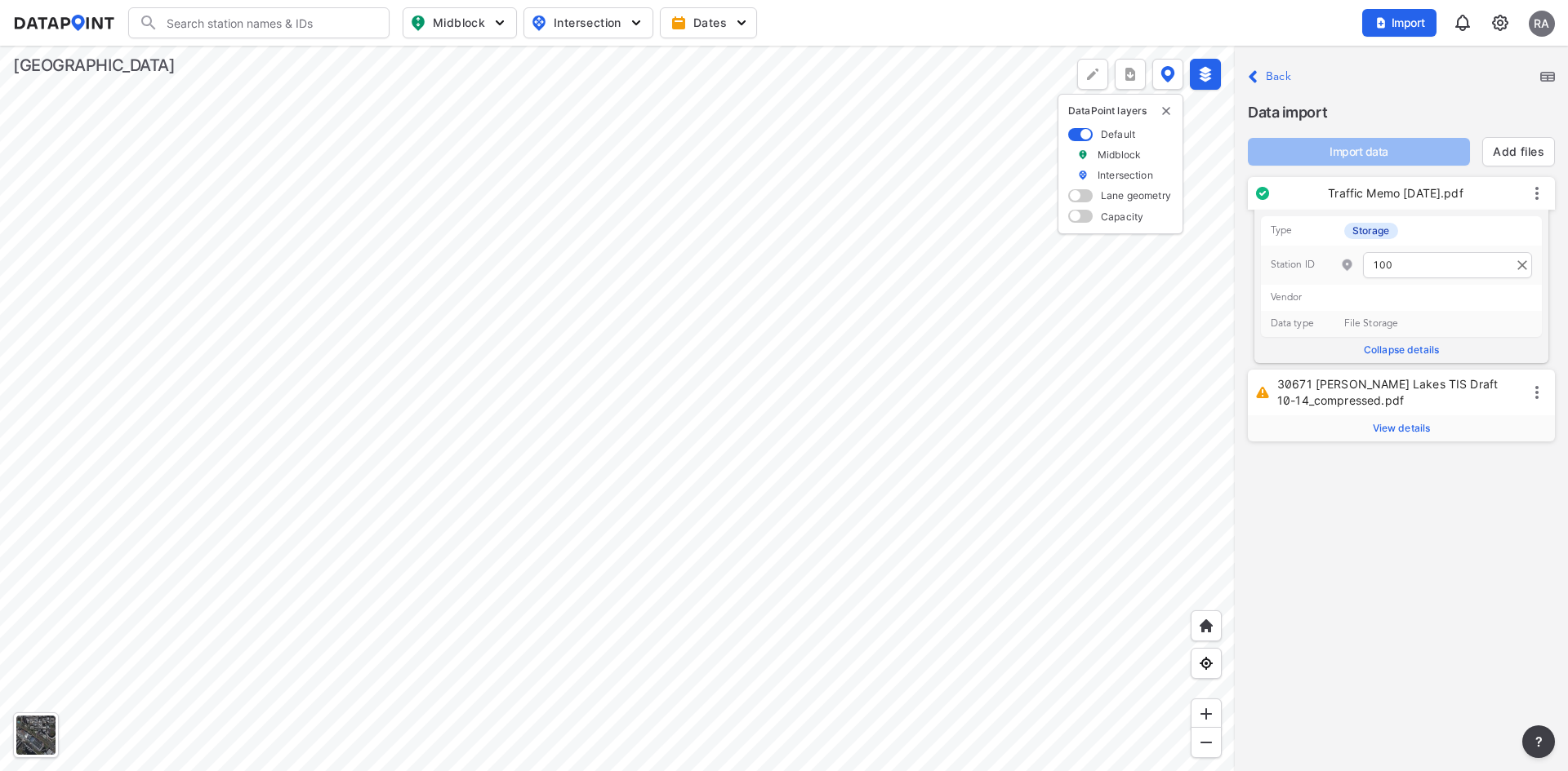
click at [1385, 421] on label "View details" at bounding box center [1400, 429] width 307 height 26
click at [1391, 443] on div "30671 [PERSON_NAME] Lakes TIS Draft 10-14_compressed.pdf View details" at bounding box center [1400, 409] width 307 height 78
click at [1389, 435] on label "View details" at bounding box center [1400, 429] width 307 height 26
click at [1389, 428] on span "View details" at bounding box center [1401, 428] width 58 height 13
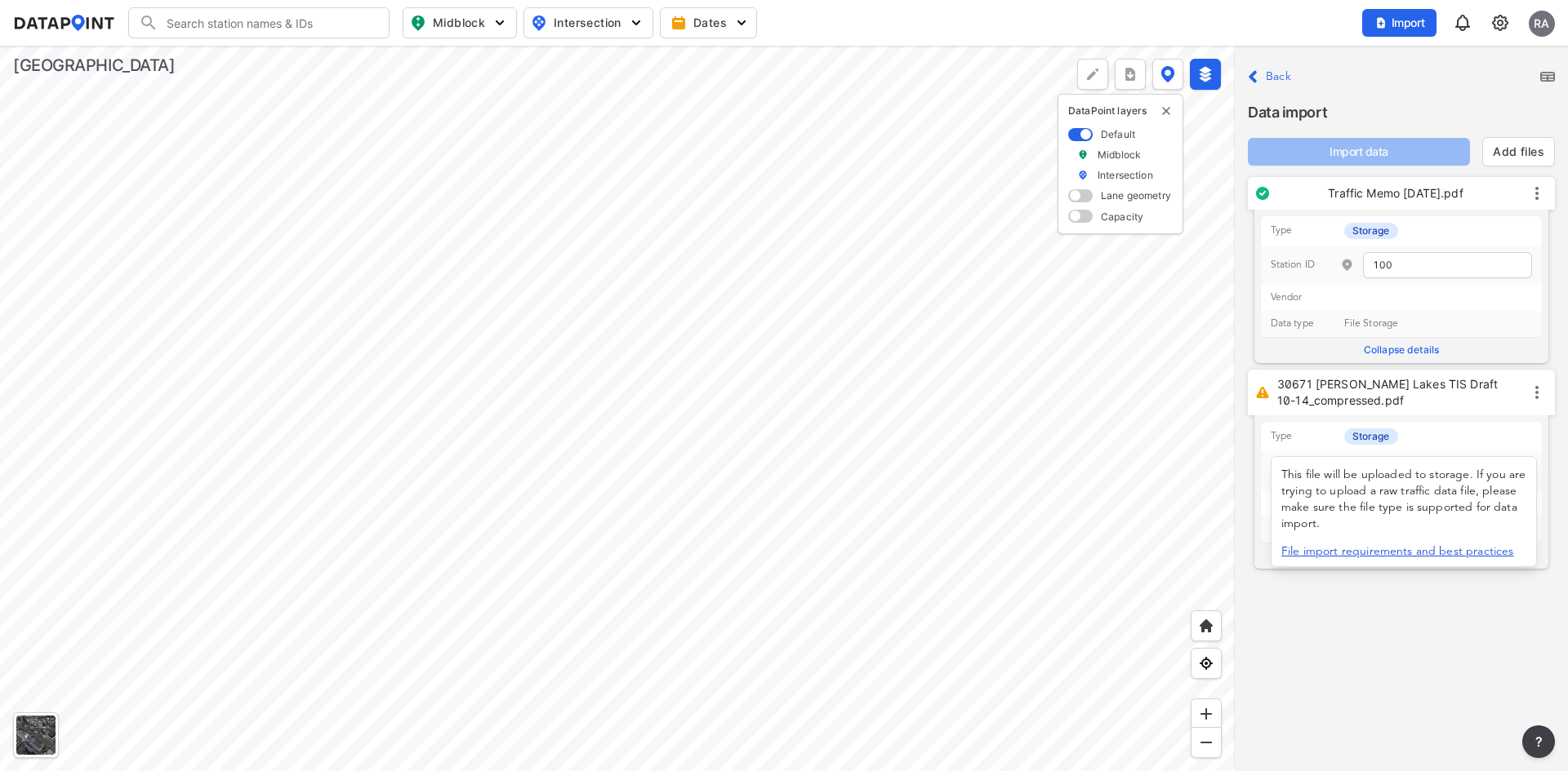
click at [1435, 451] on div "This file will be uploaded to storage. If you are trying to upload a raw traffi…" at bounding box center [1403, 511] width 266 height 134
click at [1419, 462] on input "text" at bounding box center [1447, 471] width 169 height 26
click at [1361, 440] on label "Storage" at bounding box center [1371, 437] width 54 height 16
click at [1367, 550] on link "File import requirements and best practices" at bounding box center [1397, 552] width 232 height 12
click at [1434, 472] on input "text" at bounding box center [1447, 471] width 169 height 26
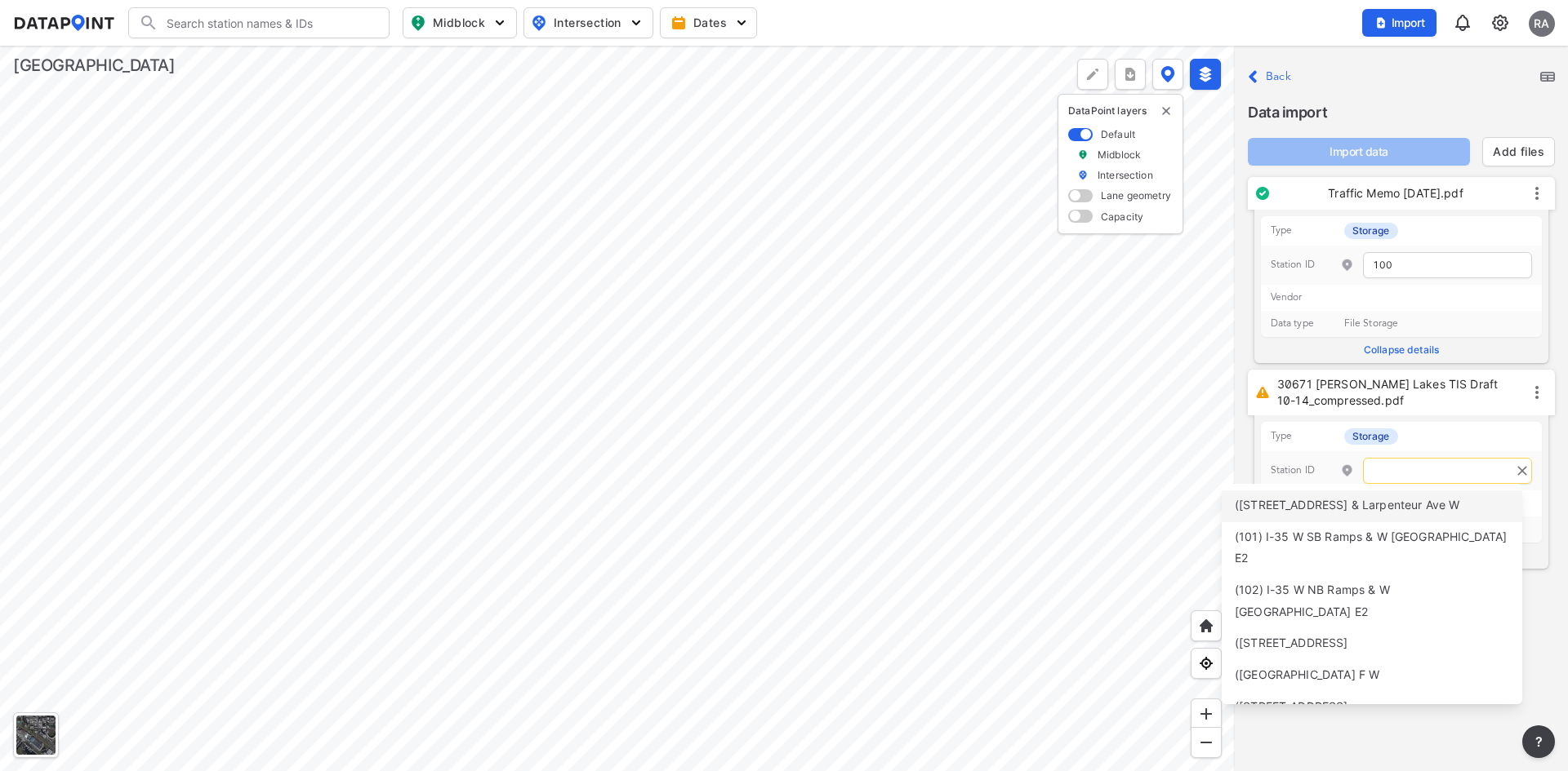
click at [1343, 515] on div "([STREET_ADDRESS] & Larpenteur Ave W" at bounding box center [1347, 506] width 224 height 22
type input "100"
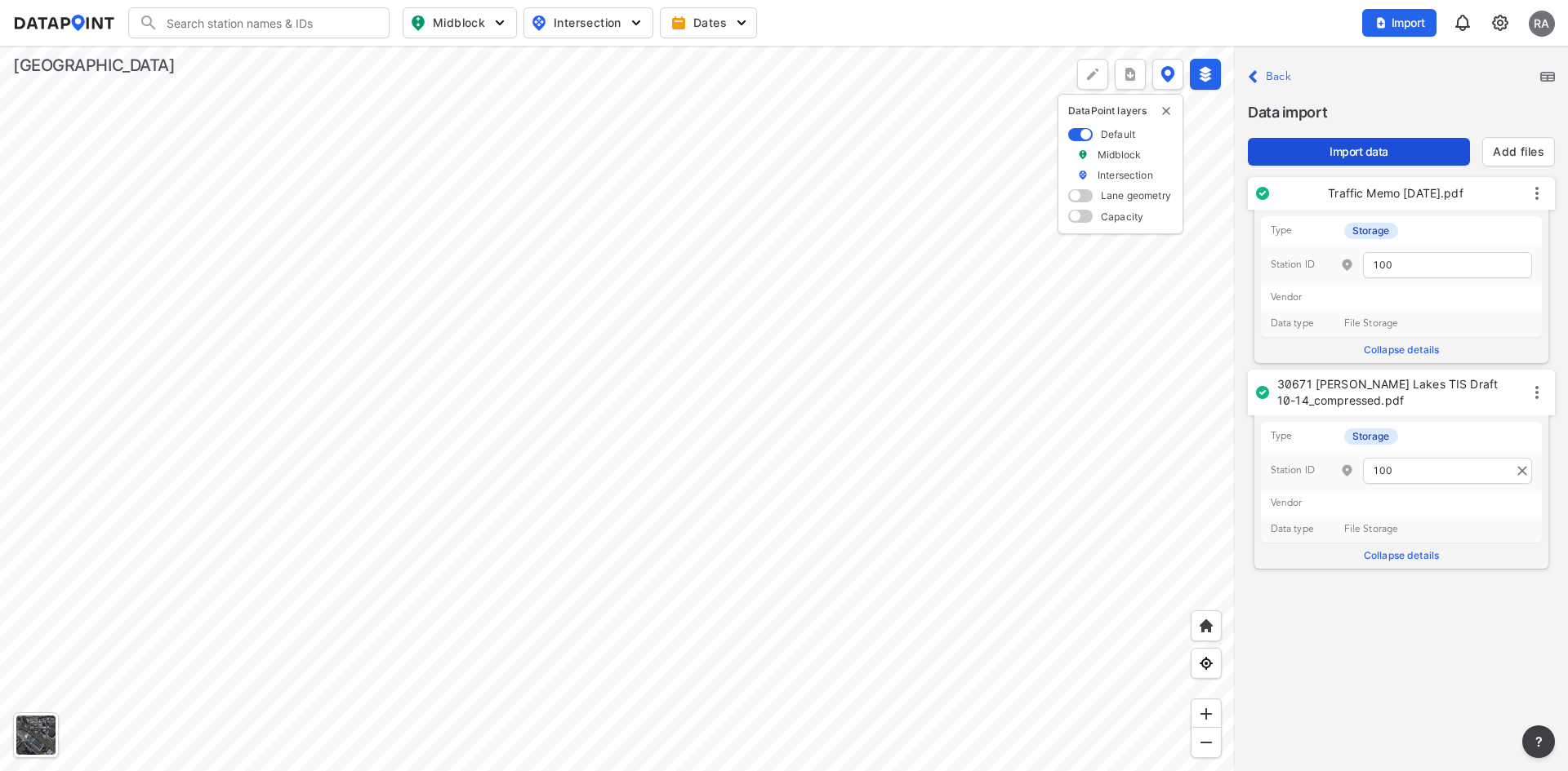
click at [1337, 147] on span "Import data" at bounding box center [1358, 152] width 196 height 16
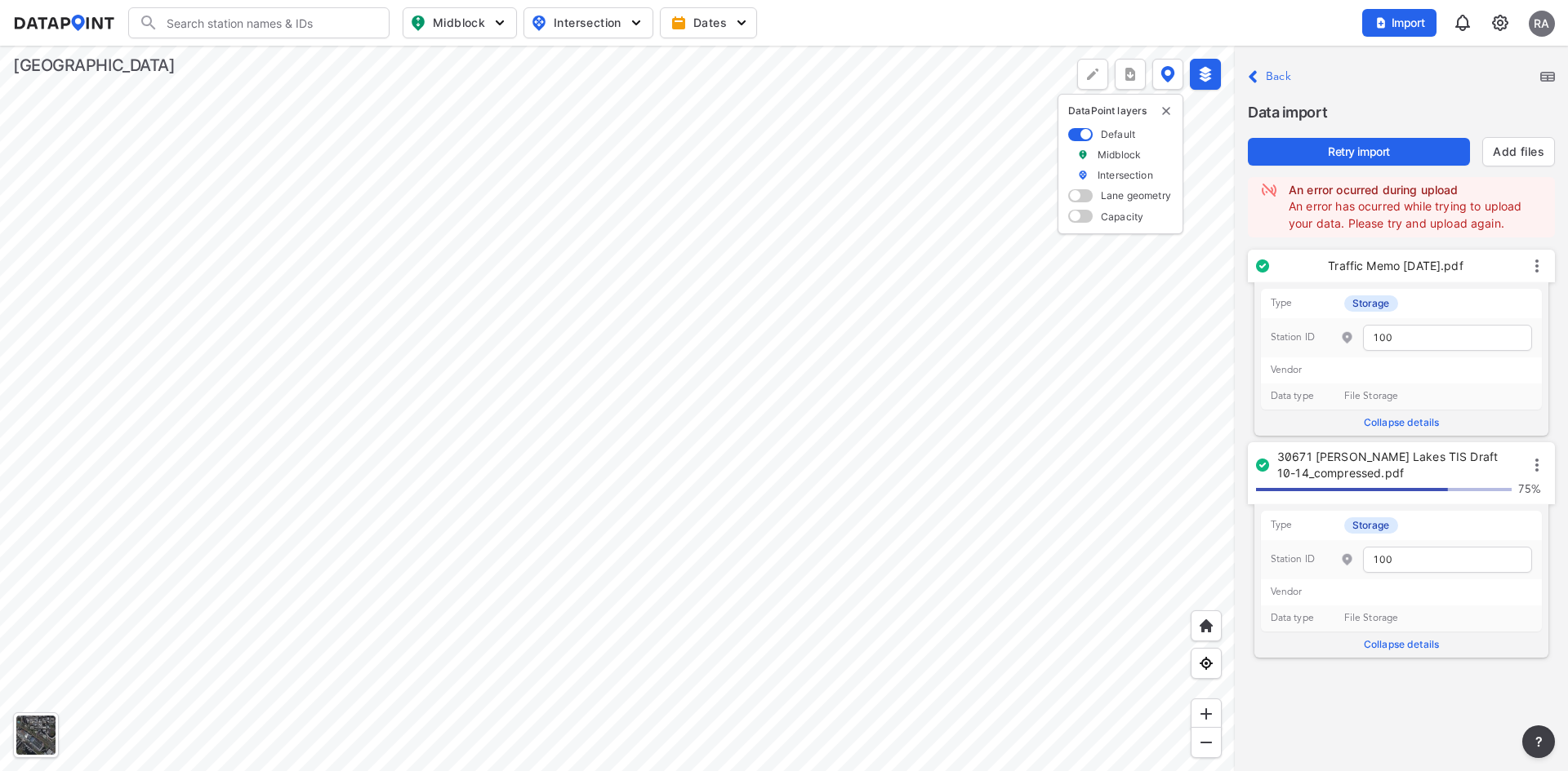
click at [1324, 209] on label "An error has ocurred while trying to upload your data. Please try and upload ag…" at bounding box center [1404, 214] width 232 height 31
click at [1500, 21] on img at bounding box center [1500, 23] width 20 height 20
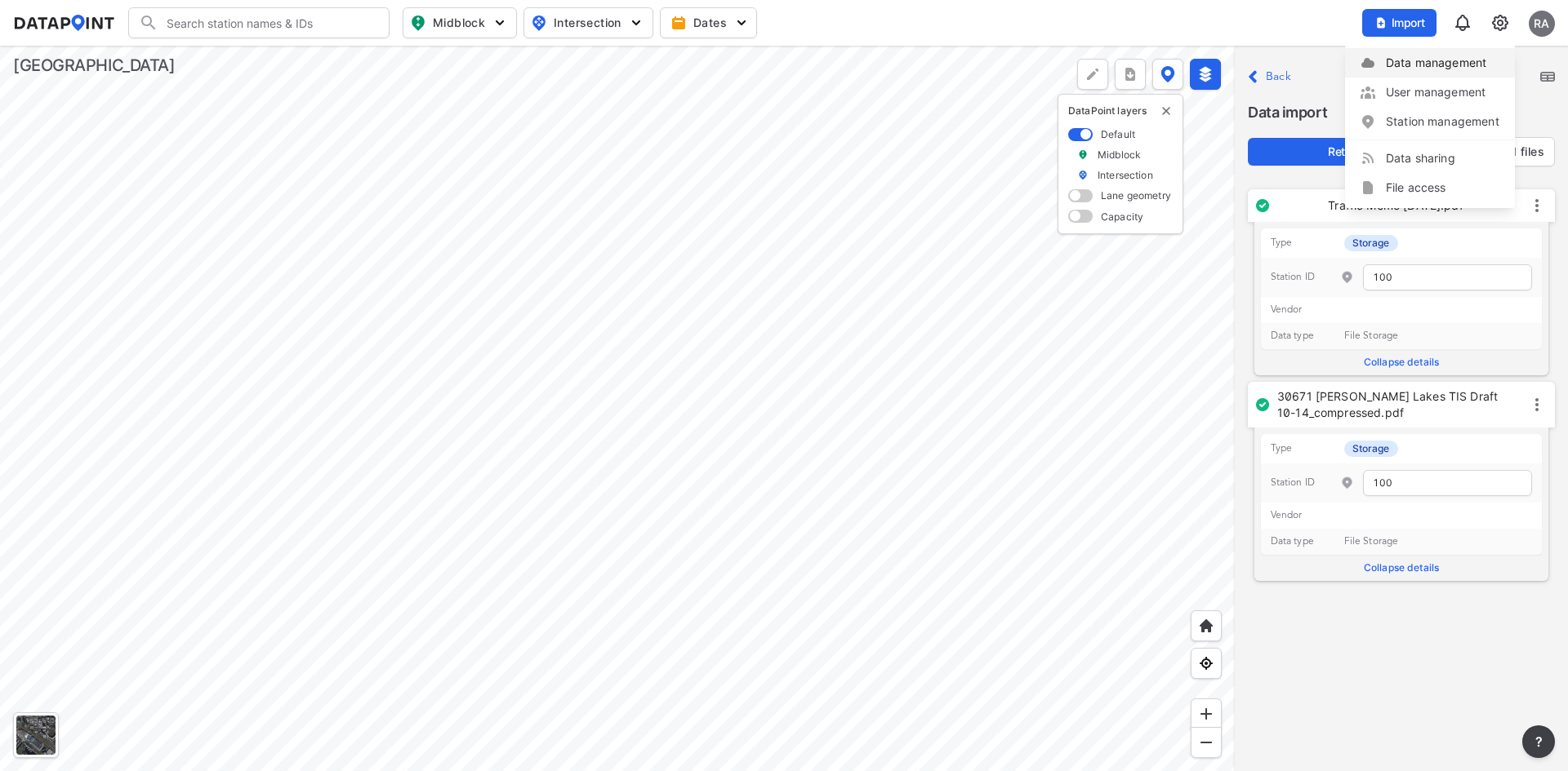
click at [1396, 62] on link "Data management" at bounding box center [1429, 63] width 140 height 16
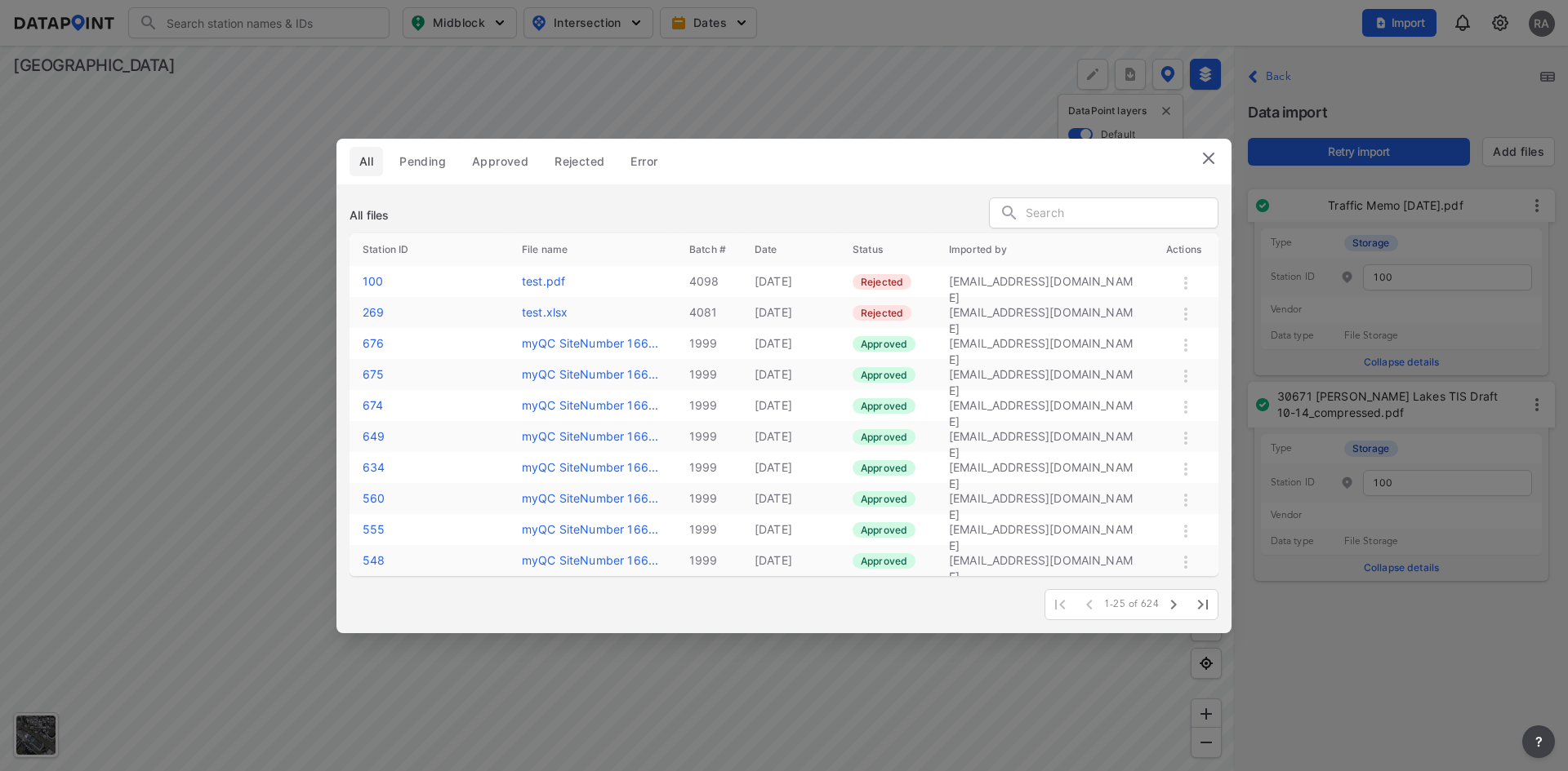
click at [1209, 161] on img at bounding box center [1209, 159] width 20 height 20
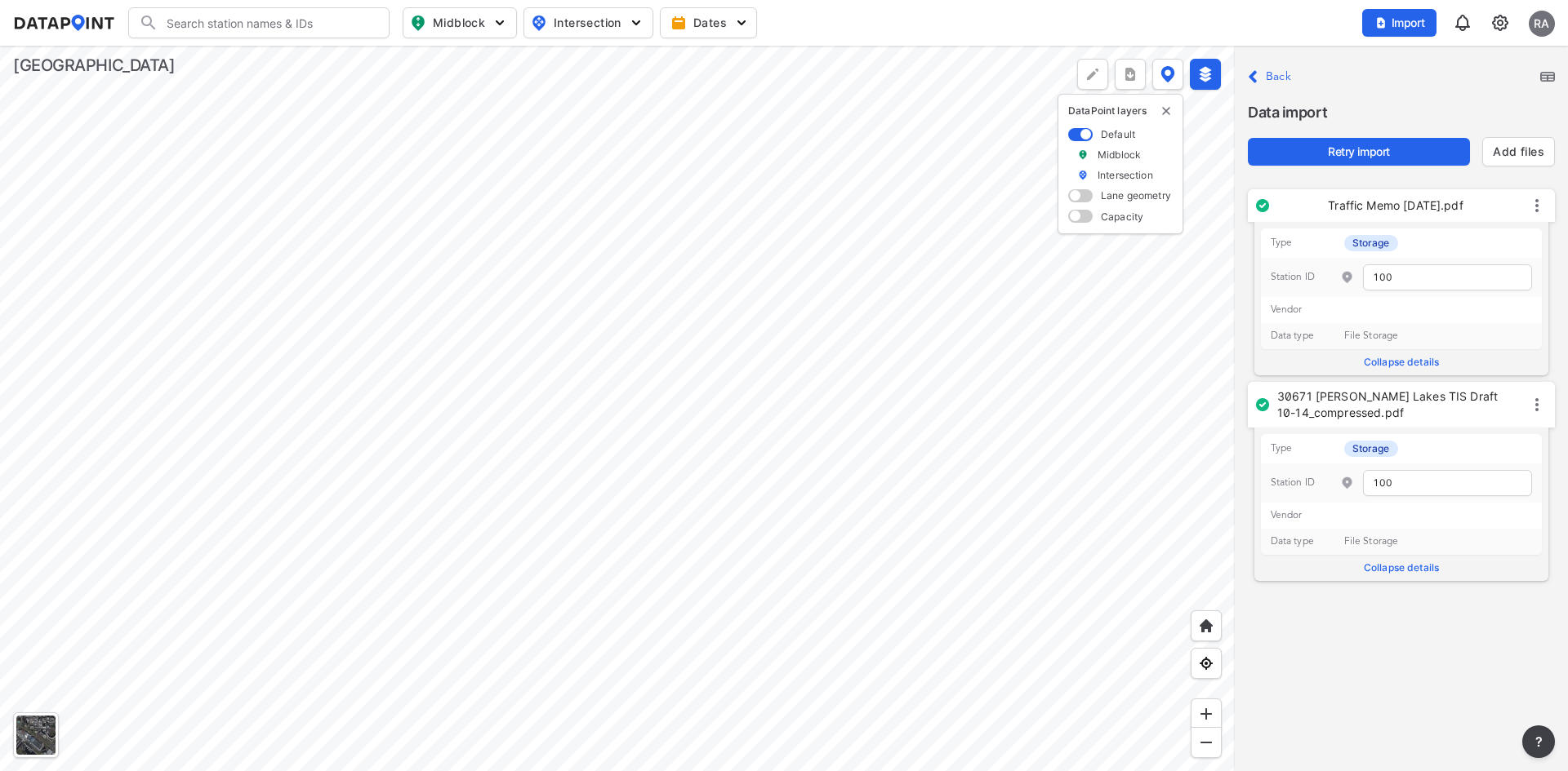
click at [1278, 78] on label "Back" at bounding box center [1278, 77] width 26 height 12
